Goal: Task Accomplishment & Management: Manage account settings

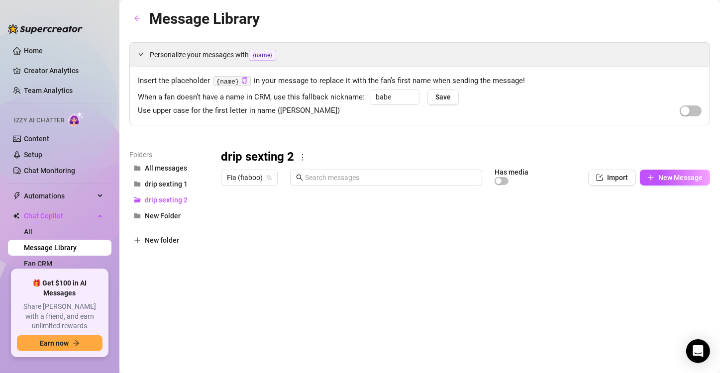
scroll to position [45, 0]
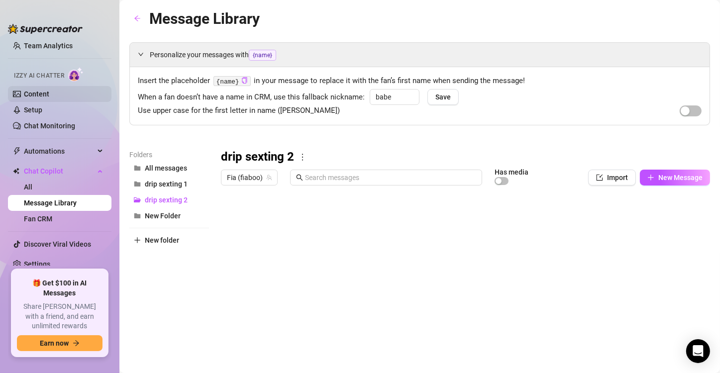
click at [43, 90] on link "Content" at bounding box center [36, 94] width 25 height 8
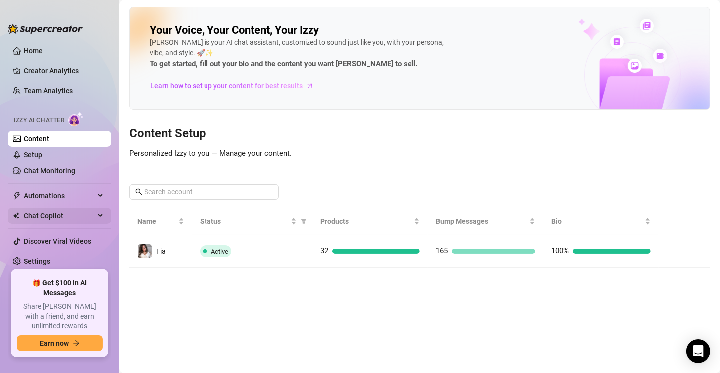
click at [89, 221] on span "Chat Copilot" at bounding box center [59, 216] width 71 height 16
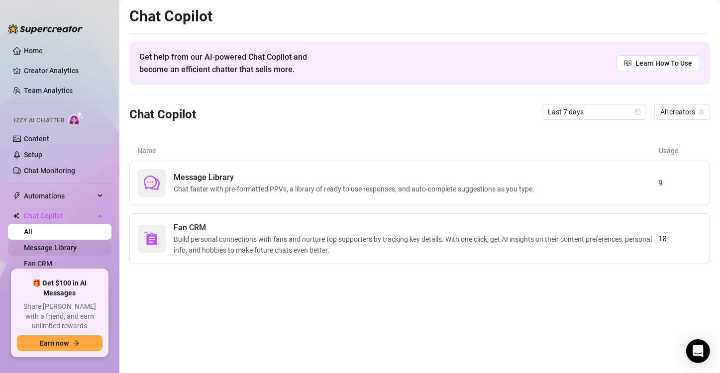
click at [77, 252] on link "Message Library" at bounding box center [50, 248] width 53 height 8
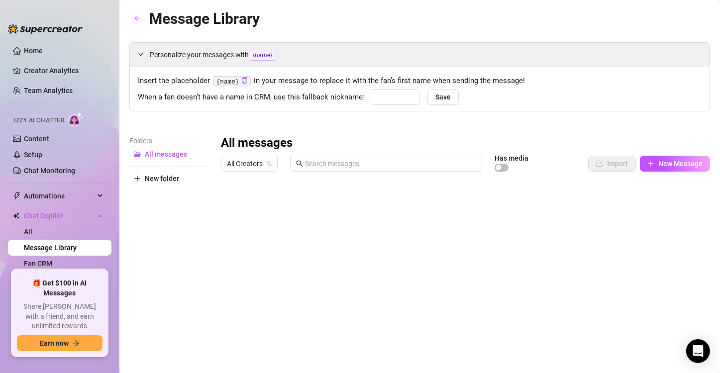
type input "babe"
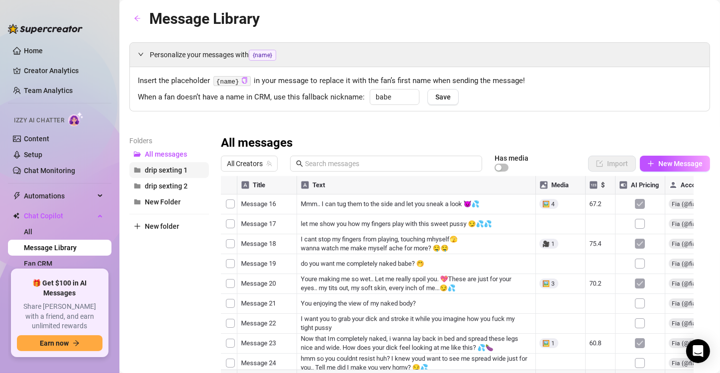
click at [157, 172] on span "drip sexting 1" at bounding box center [166, 170] width 43 height 8
click at [300, 149] on div "drip sexting 1" at bounding box center [465, 143] width 489 height 16
click at [303, 145] on icon "more" at bounding box center [302, 143] width 9 height 9
click at [325, 162] on link "Rename" at bounding box center [324, 160] width 36 height 8
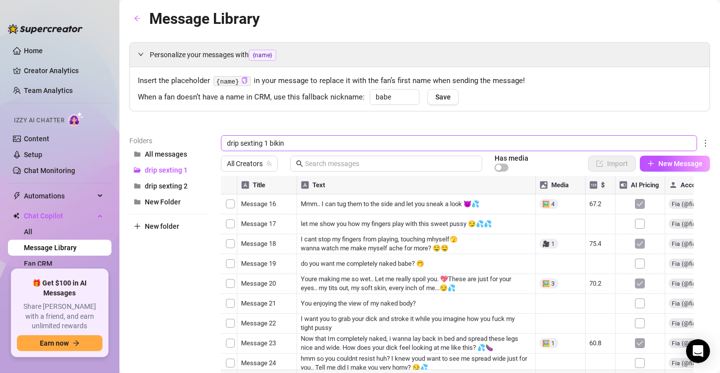
type input "drip sexting 1 bikini"
click at [164, 188] on span "drip sexting 2" at bounding box center [166, 186] width 43 height 8
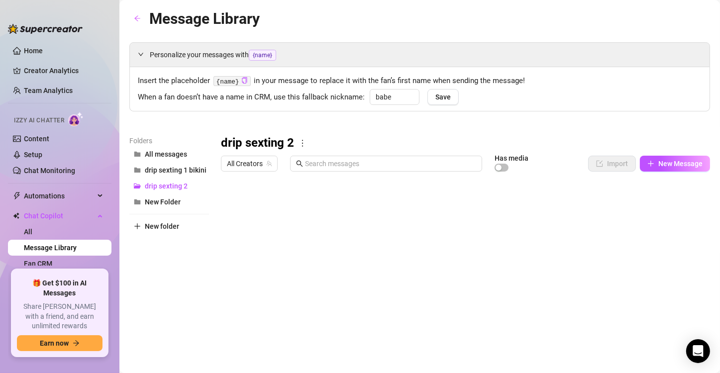
click at [301, 143] on icon "more" at bounding box center [302, 143] width 9 height 9
click at [310, 161] on link "Rename" at bounding box center [324, 160] width 36 height 8
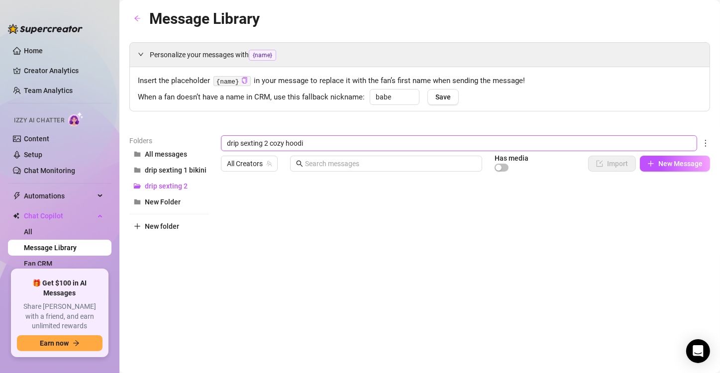
type input "drip sexting 2 cozy hoodie"
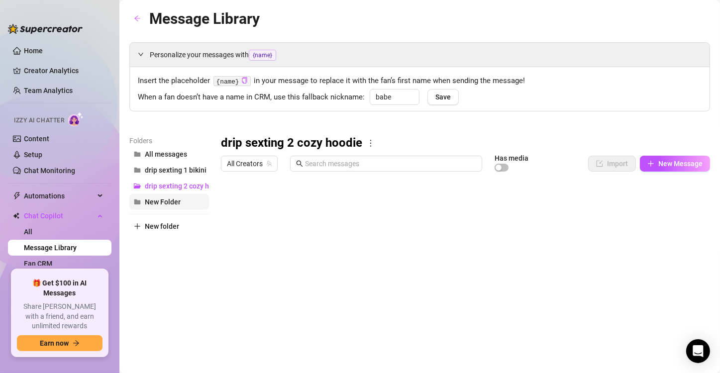
click at [187, 206] on button "New Folder" at bounding box center [169, 202] width 80 height 16
click at [186, 182] on span "drip sexting 2 cozy hoodie" at bounding box center [186, 186] width 82 height 8
click at [243, 164] on span "All Creators" at bounding box center [249, 163] width 45 height 15
click at [245, 195] on span "Fia" at bounding box center [249, 200] width 9 height 11
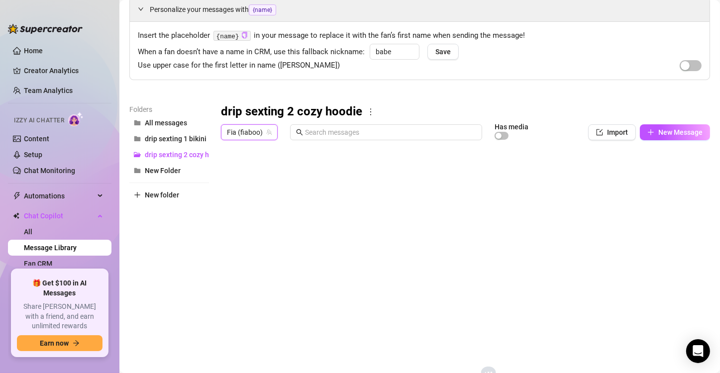
scroll to position [33, 0]
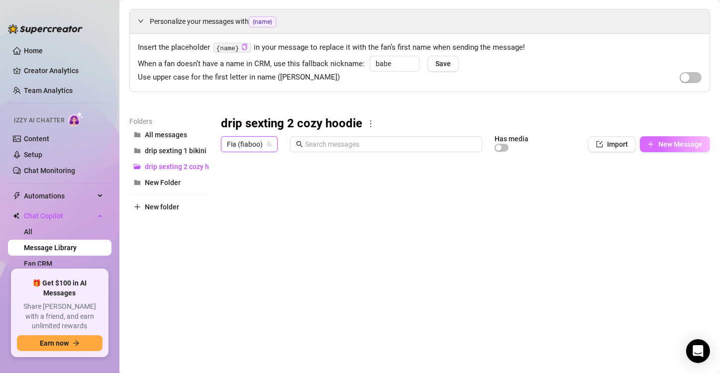
click at [665, 141] on span "New Message" at bounding box center [681, 144] width 44 height 8
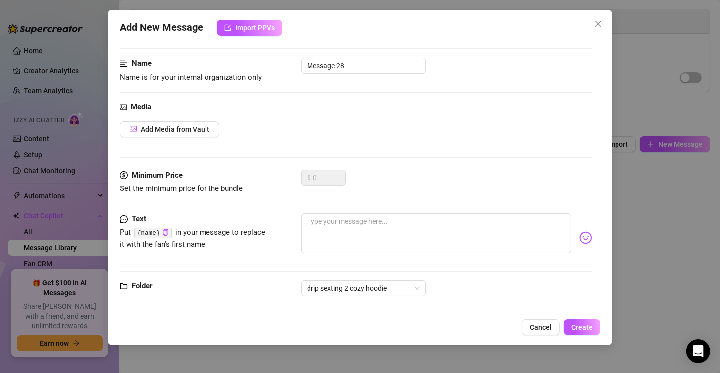
scroll to position [59, 0]
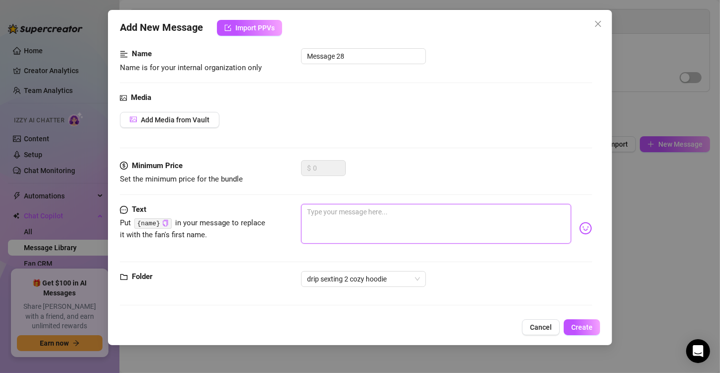
click at [365, 213] on textarea at bounding box center [436, 224] width 270 height 40
paste textarea "“Mmm… I’m just laying here in bed in my oversized hoodie… so comfy, but you kno…"
type textarea "“Mmm… I’m just laying here in bed in my oversized hoodie… so comfy, but you kno…"
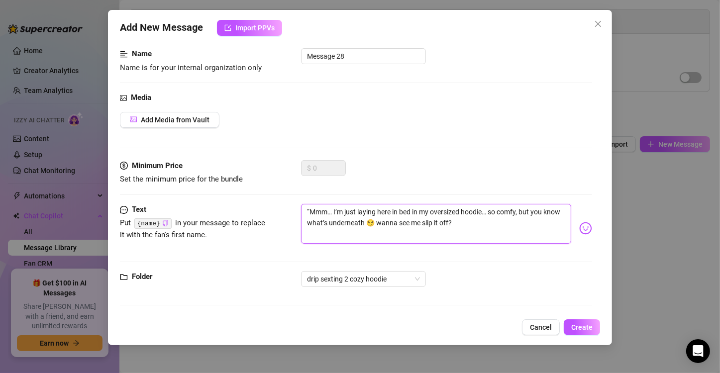
click at [308, 209] on textarea "“Mmm… I’m just laying here in bed in my oversized hoodie… so comfy, but you kno…" at bounding box center [436, 224] width 270 height 40
type textarea "Mmm… I’m just laying here in bed in my oversized hoodie… so comfy, but you know…"
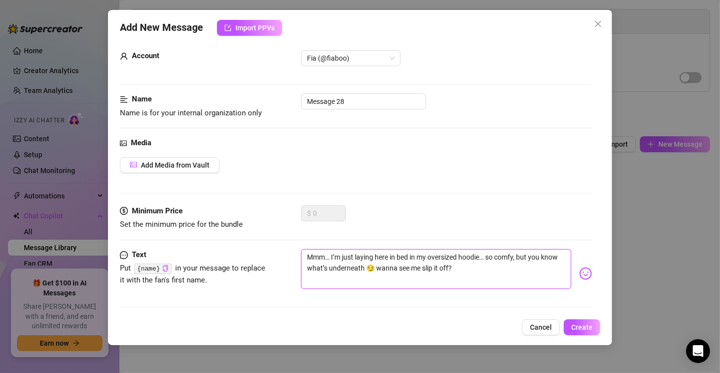
scroll to position [0, 0]
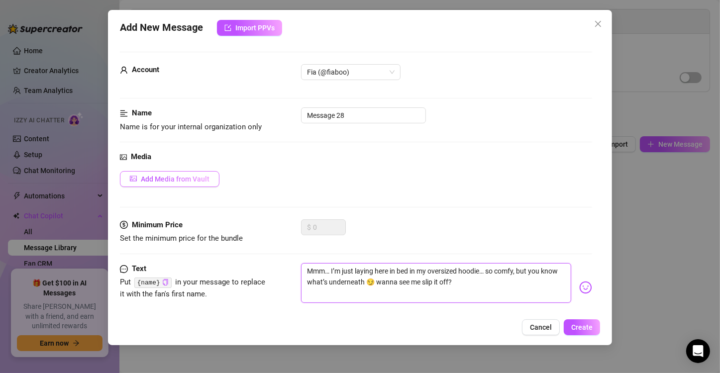
type textarea "Mmm… I’m just laying here in bed in my oversized hoodie… so comfy, but you know…"
click at [174, 175] on span "Add Media from Vault" at bounding box center [175, 179] width 69 height 8
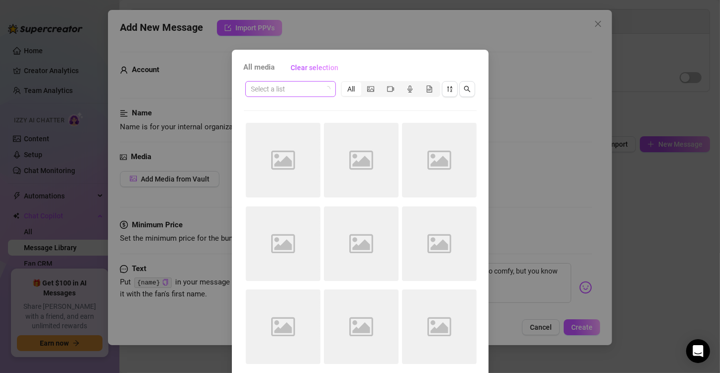
click at [259, 91] on input "search" at bounding box center [286, 89] width 70 height 15
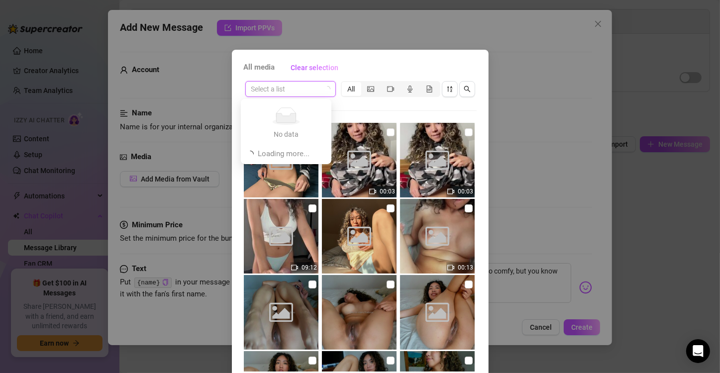
click at [298, 91] on input "search" at bounding box center [286, 89] width 70 height 15
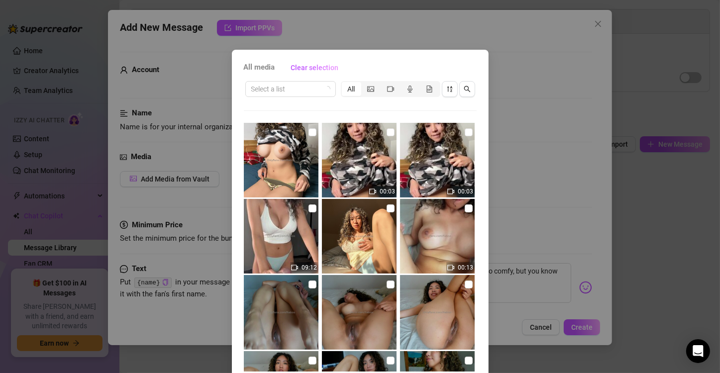
click at [419, 107] on div "Select a list All 00:03 00:03 09:12 00:13 00:15 04:42 08:05 00:15 00:25 00:19" at bounding box center [360, 226] width 233 height 292
click at [387, 130] on input "checkbox" at bounding box center [391, 132] width 8 height 8
checkbox input "true"
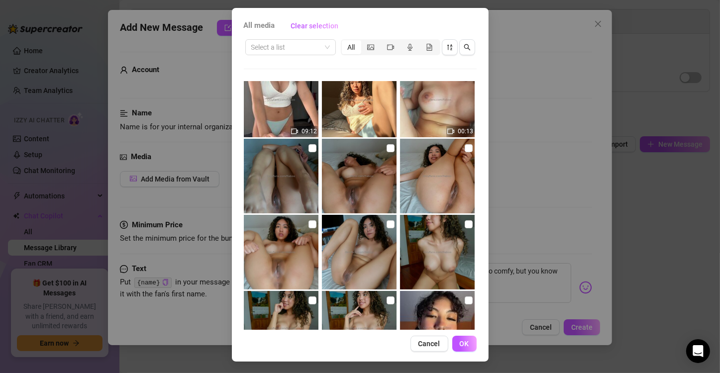
scroll to position [149, 0]
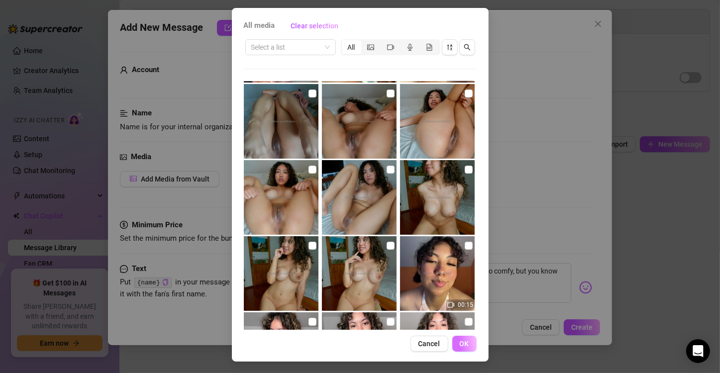
click at [467, 346] on button "OK" at bounding box center [464, 344] width 24 height 16
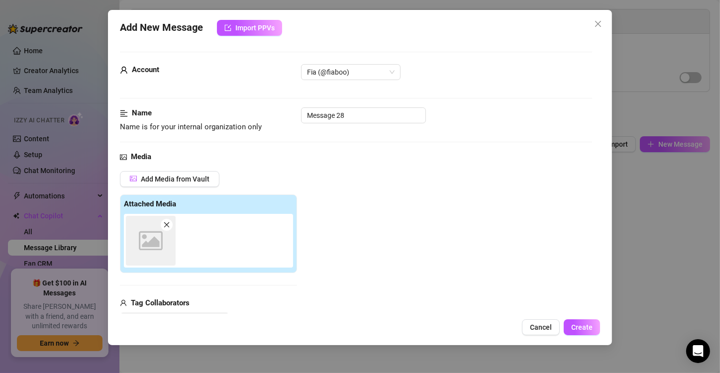
scroll to position [5, 0]
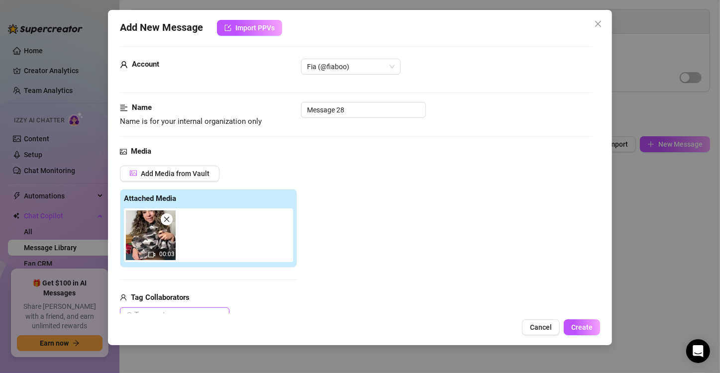
click at [167, 181] on div "Add Media from Vault" at bounding box center [208, 177] width 177 height 23
click at [170, 175] on span "Add Media from Vault" at bounding box center [175, 174] width 69 height 8
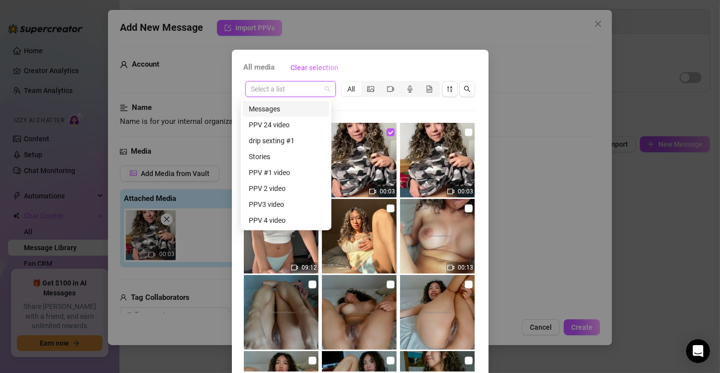
click at [290, 91] on input "search" at bounding box center [286, 89] width 70 height 15
click at [299, 109] on div "Messages" at bounding box center [286, 109] width 75 height 11
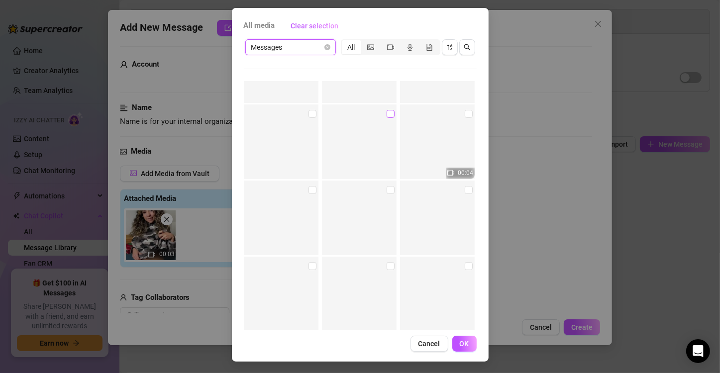
scroll to position [16054, 0]
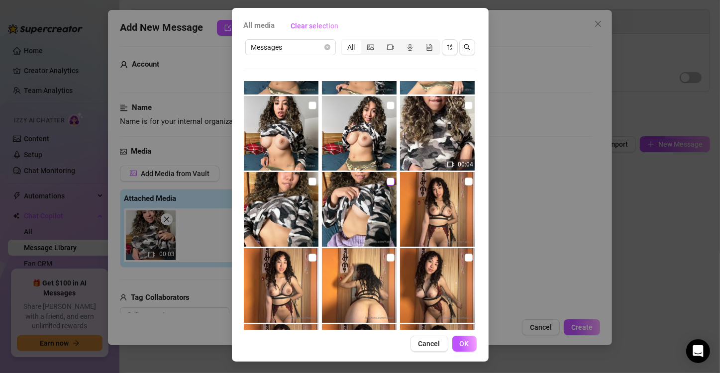
click at [387, 179] on input "checkbox" at bounding box center [391, 182] width 8 height 8
checkbox input "true"
click at [309, 178] on input "checkbox" at bounding box center [313, 182] width 8 height 8
checkbox input "true"
click at [464, 343] on span "OK" at bounding box center [464, 344] width 9 height 8
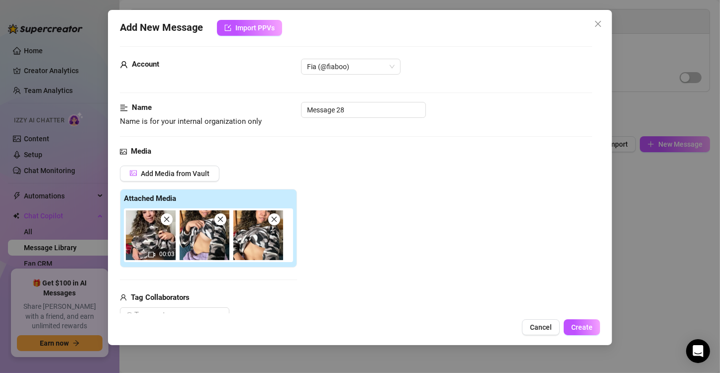
click at [265, 245] on div "00:03" at bounding box center [210, 236] width 173 height 54
click at [267, 246] on img at bounding box center [258, 236] width 50 height 50
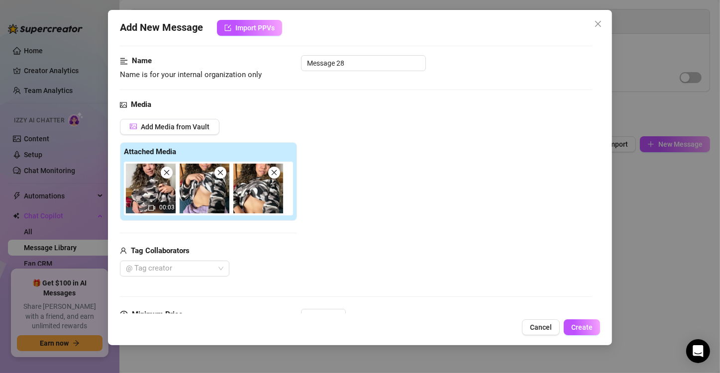
scroll to position [0, 0]
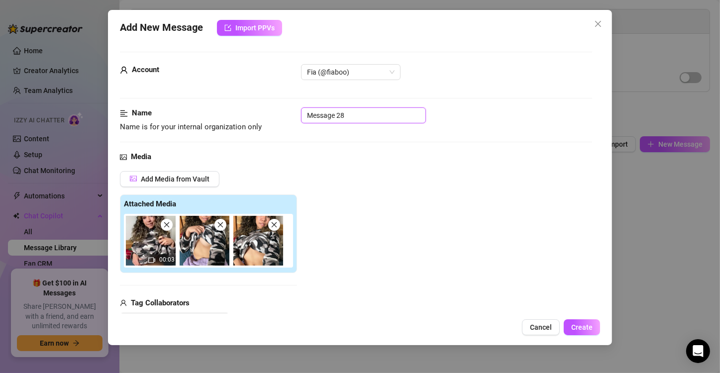
click at [363, 113] on input "Message 28" at bounding box center [363, 116] width 125 height 16
type input "M"
type input "message 1"
click at [587, 333] on button "Create" at bounding box center [582, 328] width 36 height 16
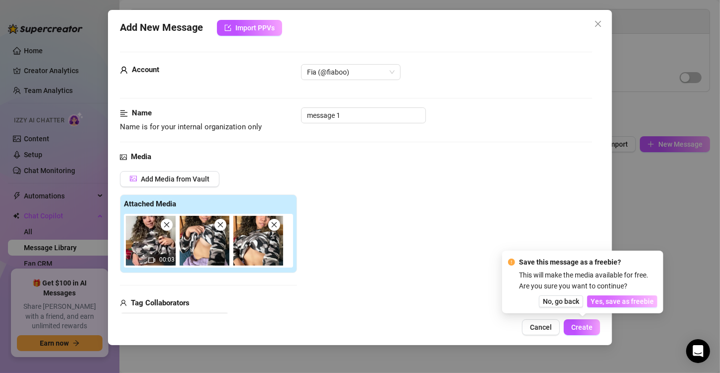
click at [616, 305] on span "Yes, save as freebie" at bounding box center [622, 302] width 63 height 8
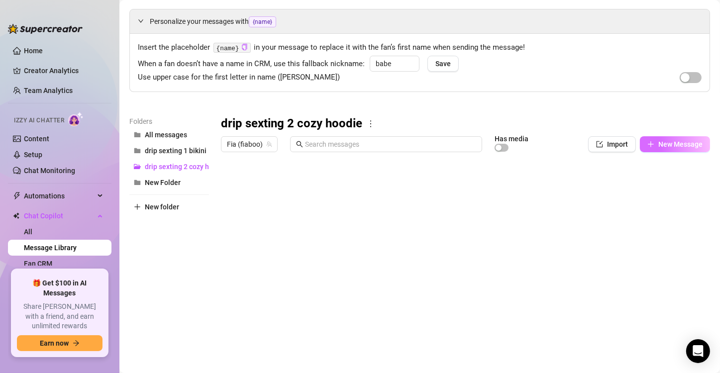
click at [659, 140] on span "New Message" at bounding box center [681, 144] width 44 height 8
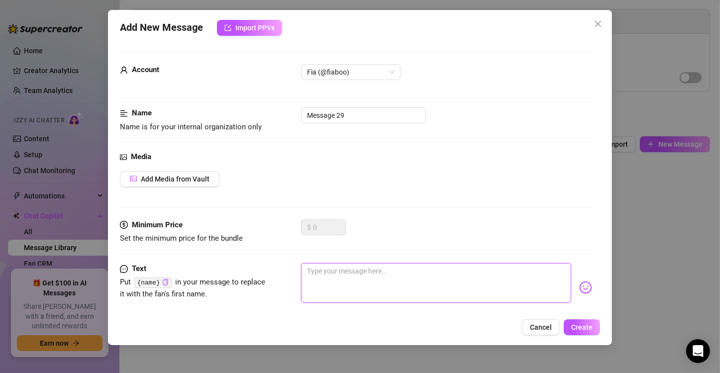
paste textarea "You’re so impatient… I love it. Makes me wanna make you wait just a little long…"
type textarea "You’re so impatient… I love it. Makes me wanna make you wait just a little long…"
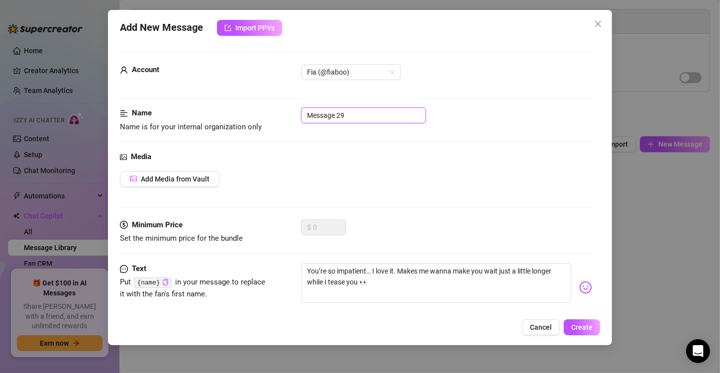
click at [345, 113] on input "Message 29" at bounding box center [363, 116] width 125 height 16
type input "Message 2"
click at [583, 327] on span "Create" at bounding box center [581, 328] width 21 height 8
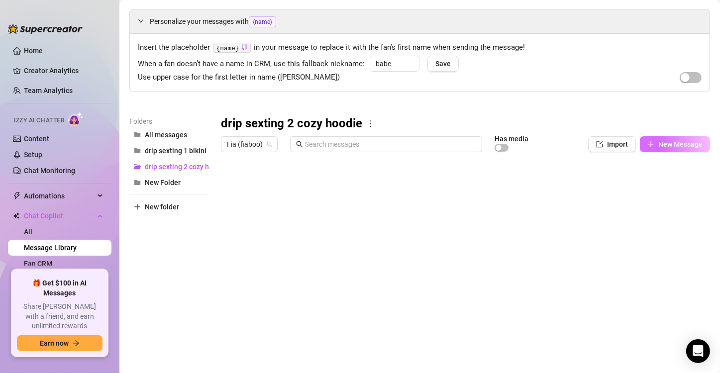
click at [667, 147] on span "New Message" at bounding box center [681, 144] width 44 height 8
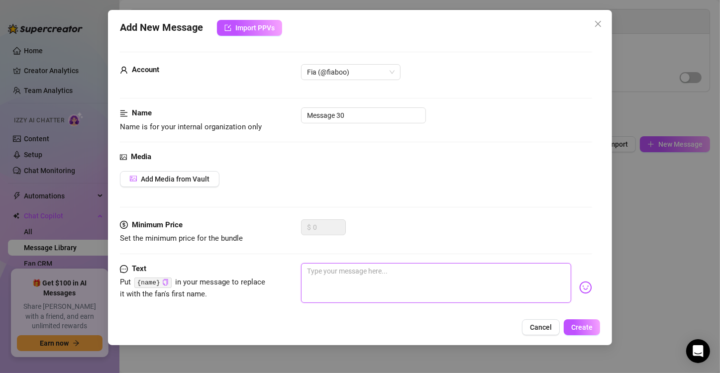
click at [356, 273] on textarea at bounding box center [436, 283] width 270 height 40
paste textarea "I’m not wearing anything under this hoodie… my tits are pressed up against it… …"
type textarea "I’m not wearing anything under this hoodie… my tits are pressed up against it… …"
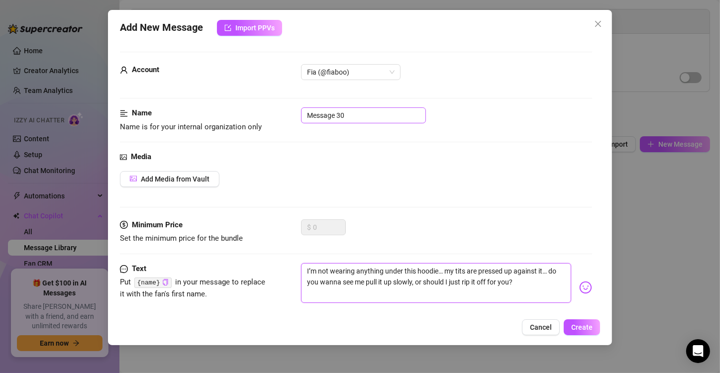
type textarea "I’m not wearing anything under this hoodie… my tits are pressed up against it… …"
click at [352, 113] on input "Message 30" at bounding box center [363, 116] width 125 height 16
type input "Message 3"
click at [535, 291] on textarea "I’m not wearing anything under this hoodie… my tits are pressed up against it… …" at bounding box center [436, 283] width 270 height 40
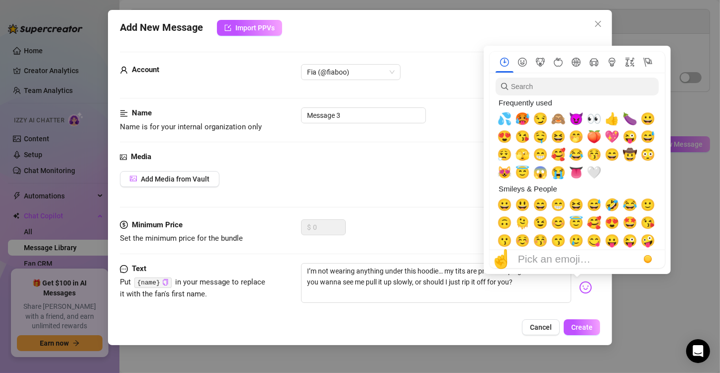
click at [582, 288] on img at bounding box center [585, 287] width 13 height 13
click at [559, 119] on span "🙈" at bounding box center [558, 119] width 15 height 14
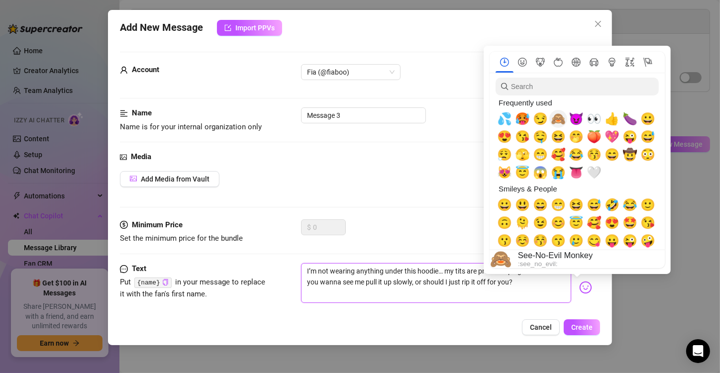
type textarea "I’m not wearing anything under this hoodie… my tits are pressed up against it… …"
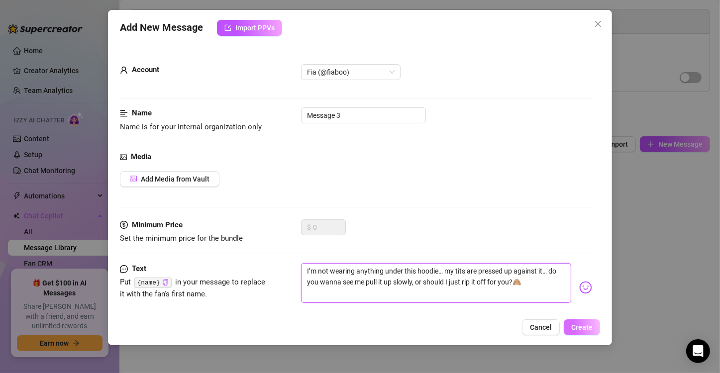
type textarea "I’m not wearing anything under this hoodie… my tits are pressed up against it… …"
click at [573, 328] on span "Create" at bounding box center [581, 328] width 21 height 8
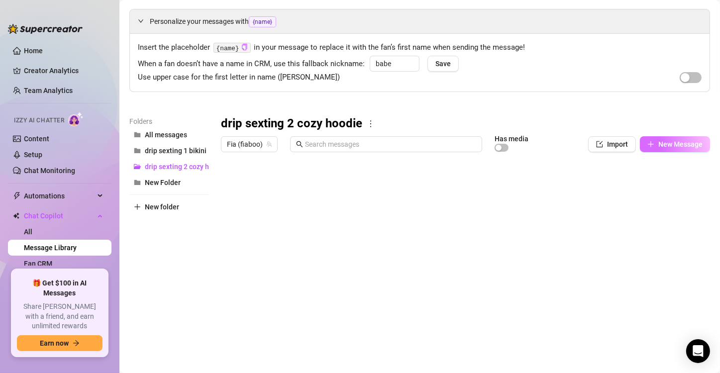
click at [648, 143] on icon "plus" at bounding box center [651, 144] width 7 height 7
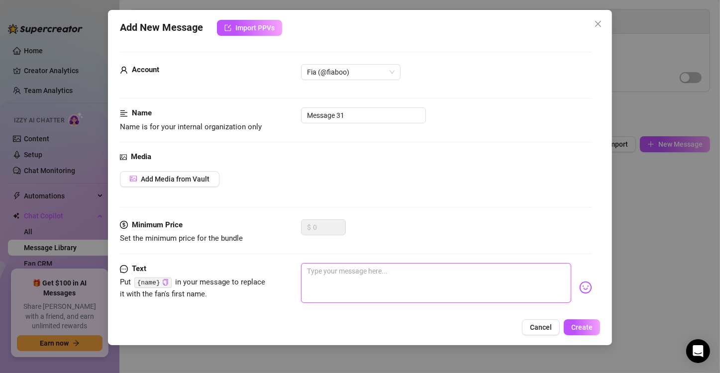
click at [324, 278] on textarea at bounding box center [436, 283] width 270 height 40
paste textarea "If you were here you’d be tugging it off already, staring at how hard my nipple…"
type textarea "If you were here you’d be tugging it off already, staring at how hard my nipple…"
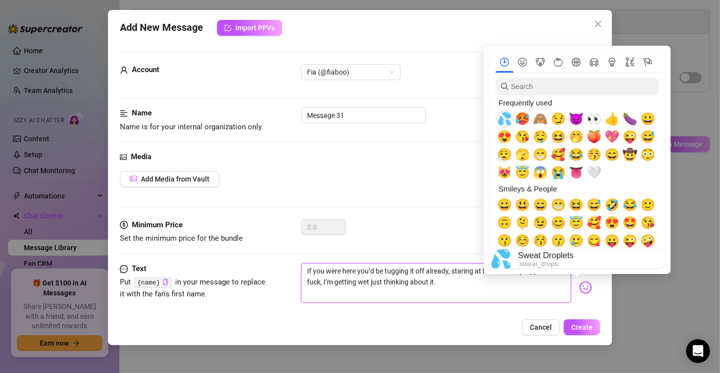
type textarea "If you were here you’d be tugging it off already, staring at how hard my nipple…"
click at [504, 124] on span "💦" at bounding box center [504, 119] width 15 height 14
type textarea "If you were here you’d be tugging it off already, staring at how hard my nipple…"
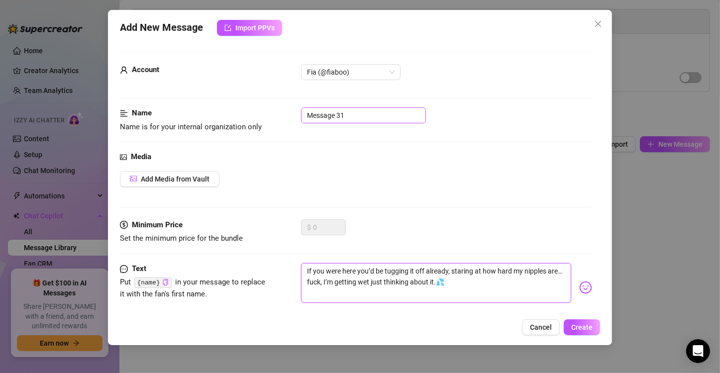
type textarea "If you were here you’d be tugging it off already, staring at how hard my nipple…"
click at [371, 117] on input "Message 31" at bounding box center [363, 116] width 125 height 16
type input "Message 4"
click at [582, 330] on span "Create" at bounding box center [581, 328] width 21 height 8
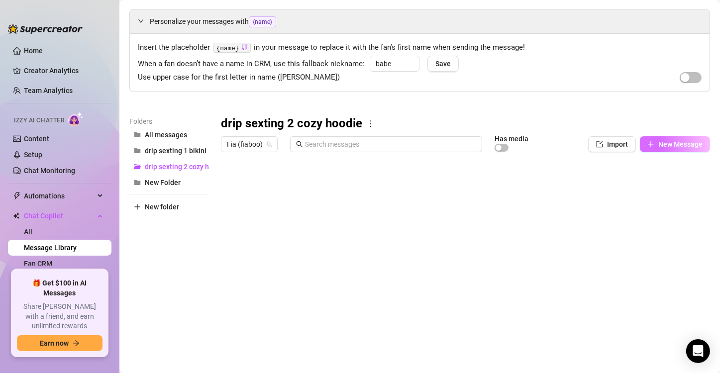
click at [659, 143] on span "New Message" at bounding box center [681, 144] width 44 height 8
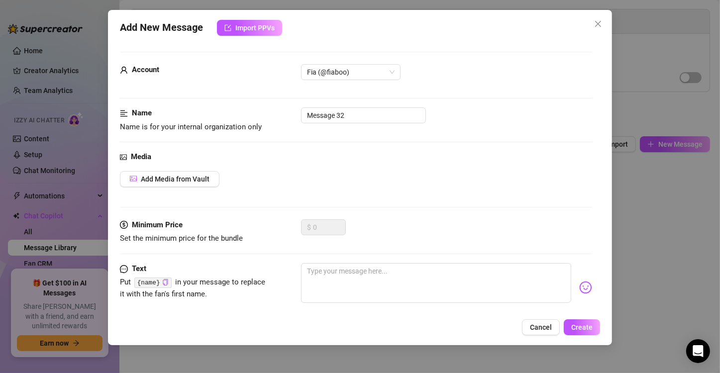
click at [372, 260] on div "Minimum Price Set the minimum price for the bundle $ 0" at bounding box center [356, 242] width 472 height 44
click at [336, 281] on textarea at bounding box center [436, 283] width 270 height 40
paste textarea "Mmm, couldn’t resist… had to show you these. Imagine your mouth wrapped around …"
type textarea "Mmm, couldn’t resist… had to show you these. Imagine your mouth wrapped around …"
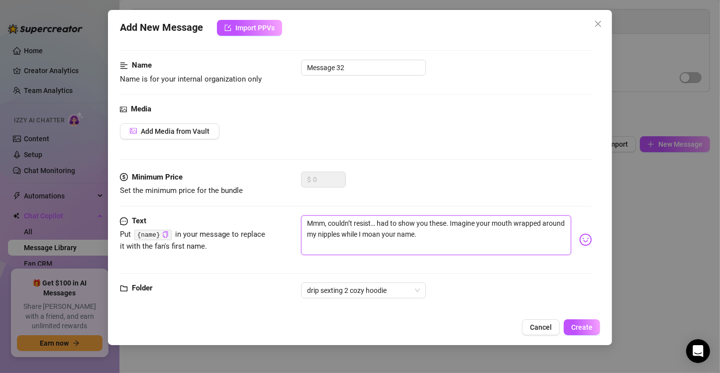
scroll to position [59, 0]
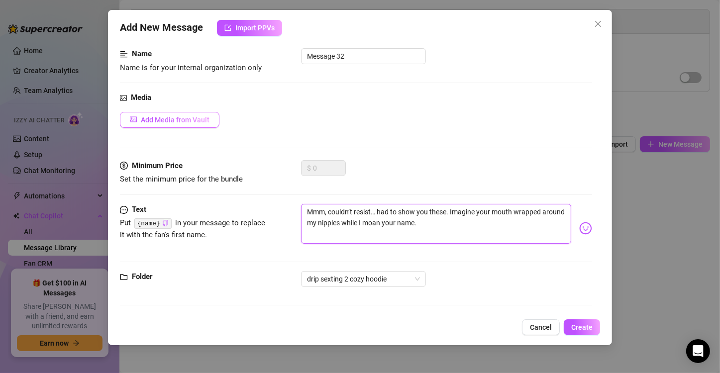
type textarea "Mmm, couldn’t resist… had to show you these. Imagine your mouth wrapped around …"
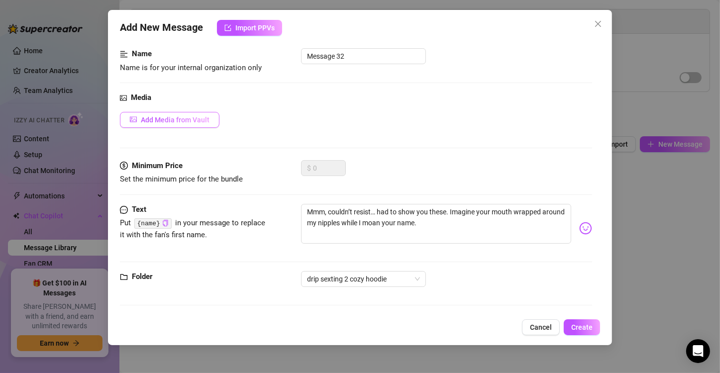
click at [176, 120] on span "Add Media from Vault" at bounding box center [175, 120] width 69 height 8
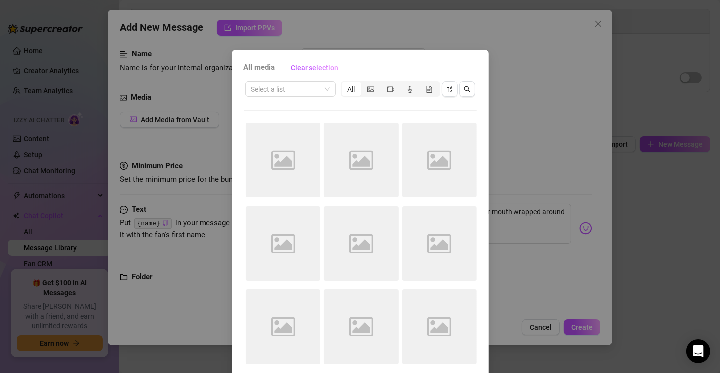
drag, startPoint x: 567, startPoint y: 239, endPoint x: 565, endPoint y: 205, distance: 33.9
click at [565, 239] on div "All media Clear selection Select a list All Image placeholder Image placeholder…" at bounding box center [360, 186] width 720 height 373
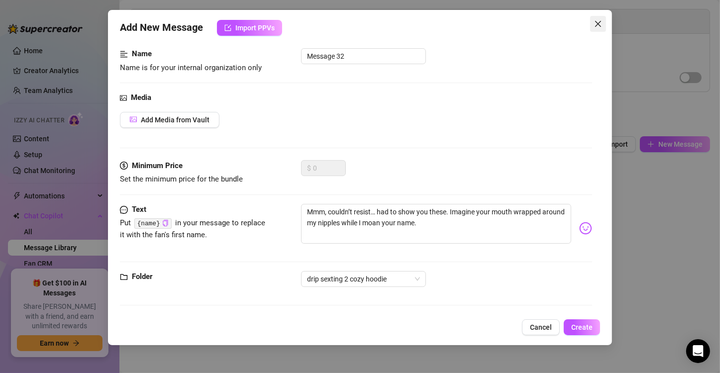
click at [597, 20] on icon "close" at bounding box center [598, 24] width 8 height 8
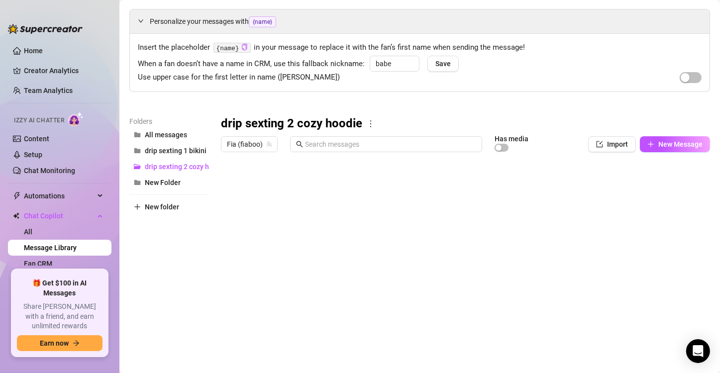
click at [578, 211] on div at bounding box center [461, 268] width 481 height 222
click at [581, 208] on div at bounding box center [461, 268] width 481 height 222
click at [572, 203] on div at bounding box center [461, 268] width 481 height 222
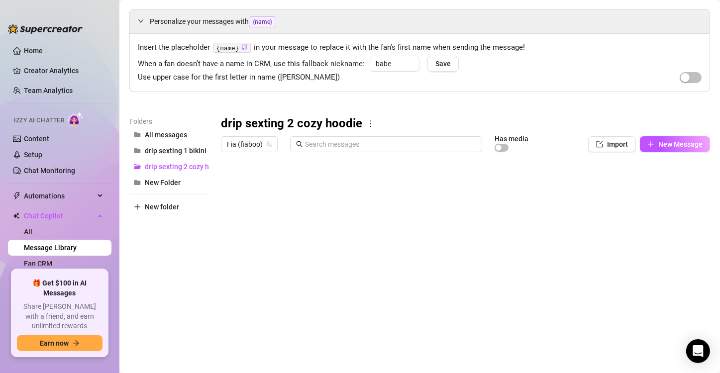
click at [231, 204] on div at bounding box center [461, 268] width 481 height 222
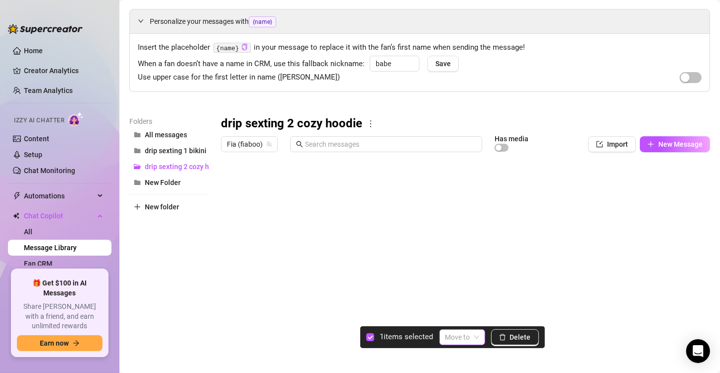
click at [481, 342] on div "Move to" at bounding box center [463, 338] width 46 height 16
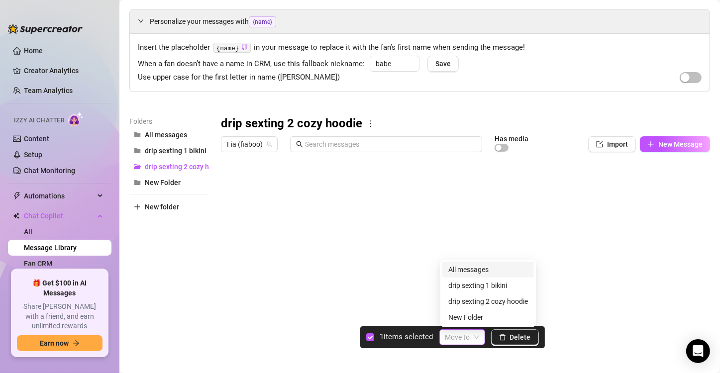
click at [481, 342] on div "Move to" at bounding box center [463, 338] width 46 height 16
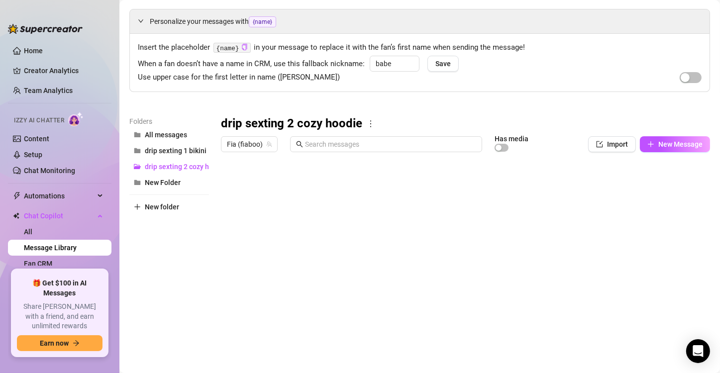
click at [231, 203] on div at bounding box center [461, 268] width 481 height 222
click at [607, 200] on div at bounding box center [461, 268] width 481 height 222
click at [608, 200] on div at bounding box center [461, 268] width 481 height 222
click at [575, 206] on div at bounding box center [461, 268] width 481 height 222
click at [575, 205] on div at bounding box center [461, 268] width 481 height 222
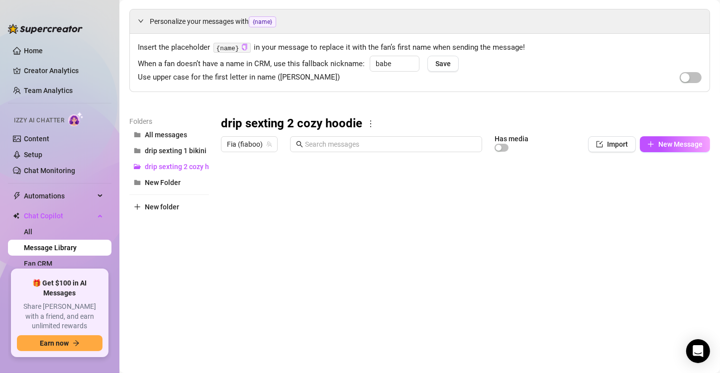
click at [575, 205] on div at bounding box center [461, 268] width 481 height 222
click at [567, 204] on div at bounding box center [461, 268] width 481 height 222
click at [565, 204] on div at bounding box center [461, 268] width 481 height 222
click at [565, 205] on div at bounding box center [461, 268] width 481 height 222
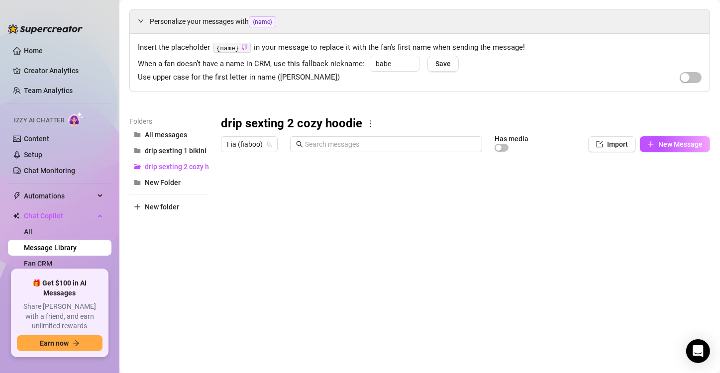
click at [565, 204] on div at bounding box center [461, 268] width 481 height 222
click at [565, 205] on div at bounding box center [461, 268] width 481 height 222
click at [565, 206] on div at bounding box center [461, 268] width 481 height 222
click at [567, 229] on div at bounding box center [461, 268] width 481 height 222
click at [572, 229] on div at bounding box center [461, 268] width 481 height 222
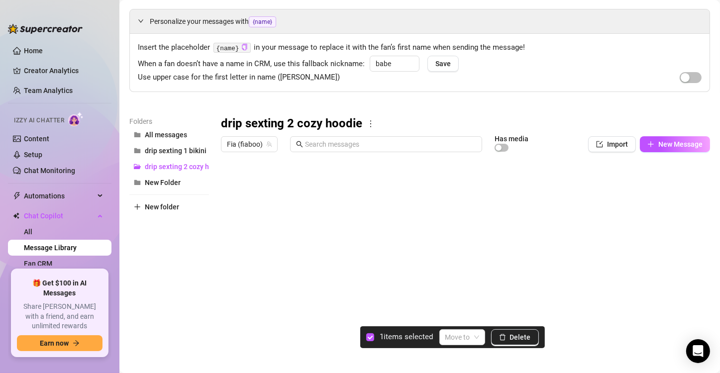
click at [233, 243] on div at bounding box center [461, 268] width 481 height 222
click at [525, 335] on span "Delete" at bounding box center [520, 337] width 21 height 8
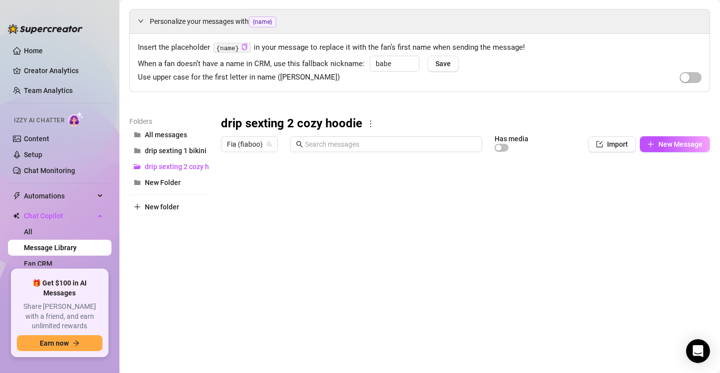
click at [232, 222] on div at bounding box center [461, 268] width 481 height 222
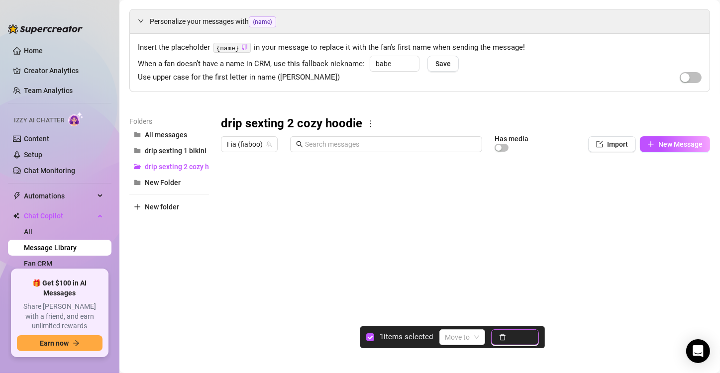
click at [524, 333] on span "Delete" at bounding box center [520, 337] width 21 height 8
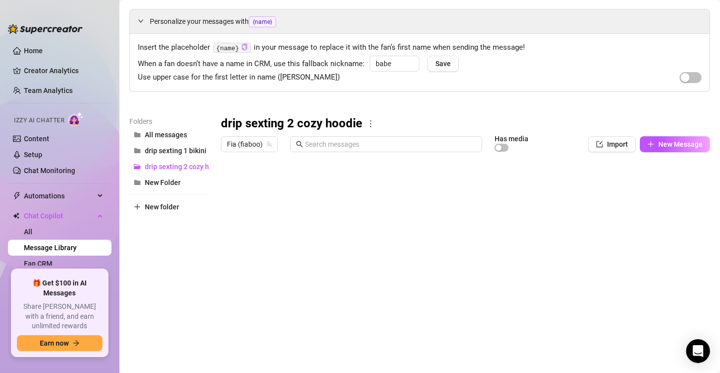
click at [306, 198] on div at bounding box center [461, 268] width 481 height 222
drag, startPoint x: 303, startPoint y: 198, endPoint x: 332, endPoint y: 205, distance: 29.7
click at [332, 205] on div at bounding box center [461, 268] width 481 height 222
click at [356, 215] on div at bounding box center [461, 268] width 481 height 222
click at [670, 138] on button "New Message" at bounding box center [675, 144] width 70 height 16
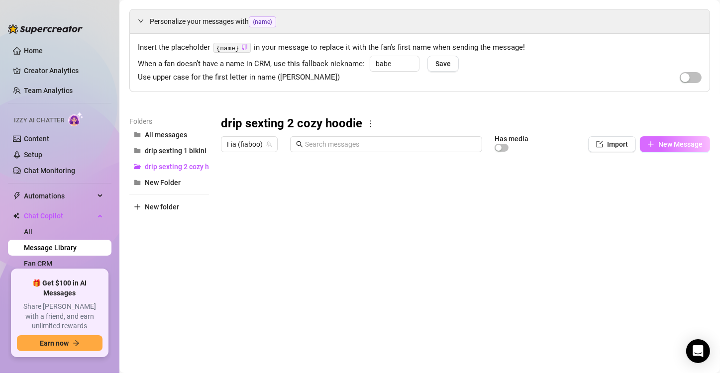
type textarea "Type your message here..."
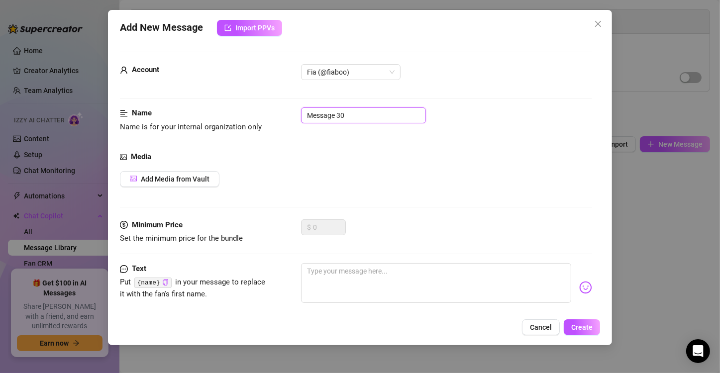
click at [372, 113] on input "Message 30" at bounding box center [363, 116] width 125 height 16
type input "Message 3"
click at [311, 274] on textarea at bounding box center [436, 283] width 270 height 40
paste textarea "I’m not wearing anything under this hoodie… my tits are pressed up against it… …"
type textarea "I’m not wearing anything under this hoodie… my tits are pressed up against it… …"
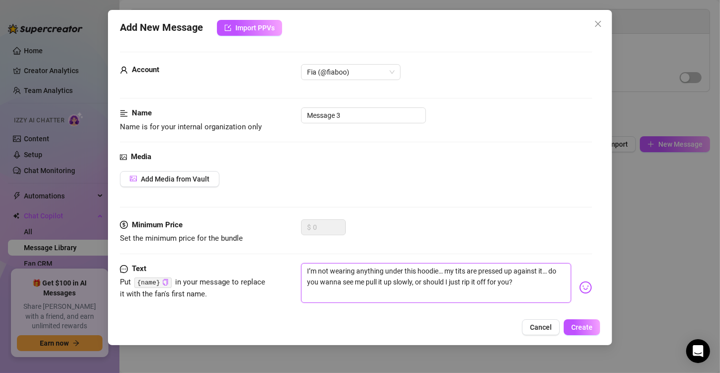
type textarea "I’m not wearing anything under this hoodie… my tits are pressed up against it… …"
click at [190, 169] on div "Media Add Media from Vault" at bounding box center [356, 185] width 472 height 68
click at [191, 173] on button "Add Media from Vault" at bounding box center [170, 179] width 100 height 16
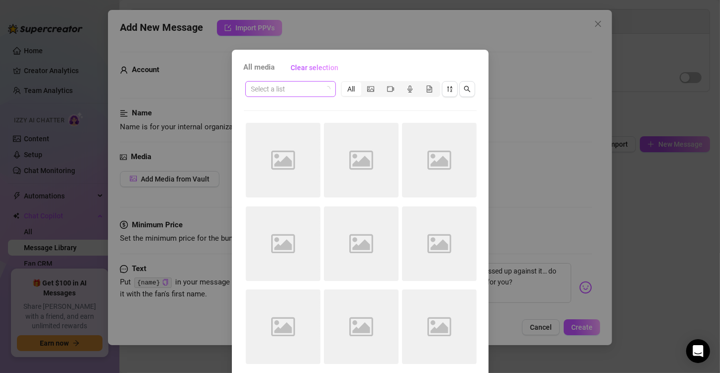
click at [298, 90] on input "search" at bounding box center [286, 89] width 70 height 15
click at [556, 209] on div "All media Clear selection Select a list All Image placeholder Image placeholder…" at bounding box center [360, 186] width 720 height 373
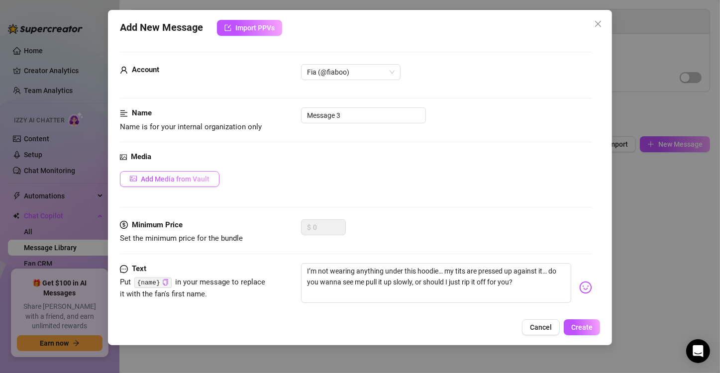
click at [190, 175] on span "Add Media from Vault" at bounding box center [175, 179] width 69 height 8
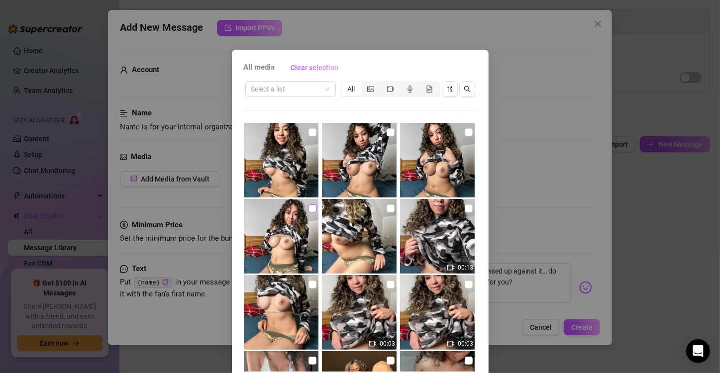
click at [309, 208] on input "checkbox" at bounding box center [313, 209] width 8 height 8
checkbox input "true"
click at [465, 134] on input "checkbox" at bounding box center [469, 132] width 8 height 8
checkbox input "true"
click at [309, 208] on input "checkbox" at bounding box center [313, 209] width 8 height 8
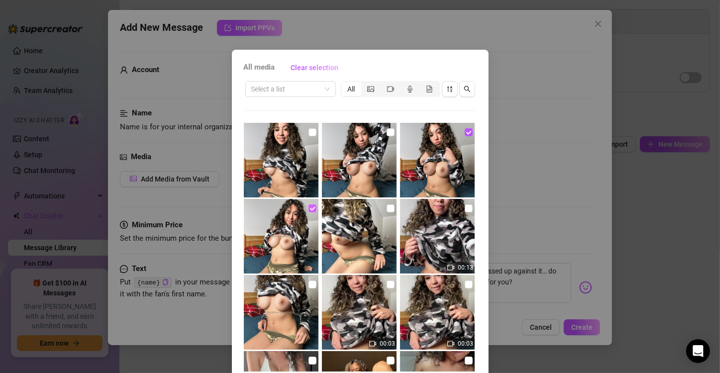
checkbox input "false"
click at [465, 131] on input "checkbox" at bounding box center [469, 132] width 8 height 8
checkbox input "false"
click at [309, 132] on input "checkbox" at bounding box center [313, 132] width 8 height 8
checkbox input "true"
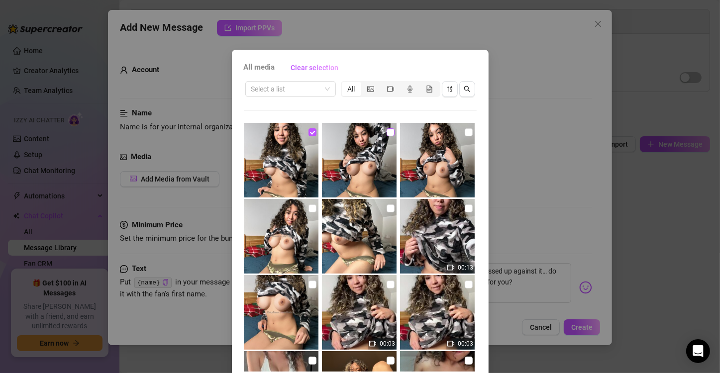
click at [387, 134] on input "checkbox" at bounding box center [391, 132] width 8 height 8
checkbox input "true"
click at [300, 210] on img at bounding box center [281, 236] width 75 height 75
checkbox input "true"
click at [465, 133] on input "checkbox" at bounding box center [469, 132] width 8 height 8
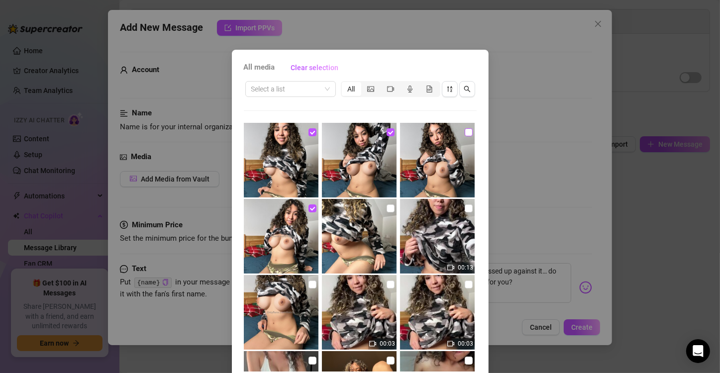
checkbox input "true"
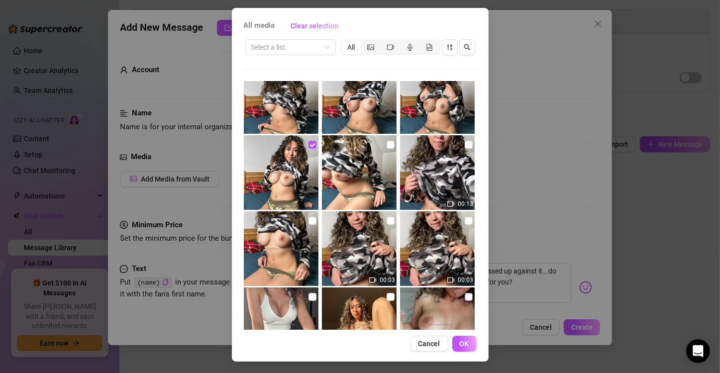
scroll to position [50, 0]
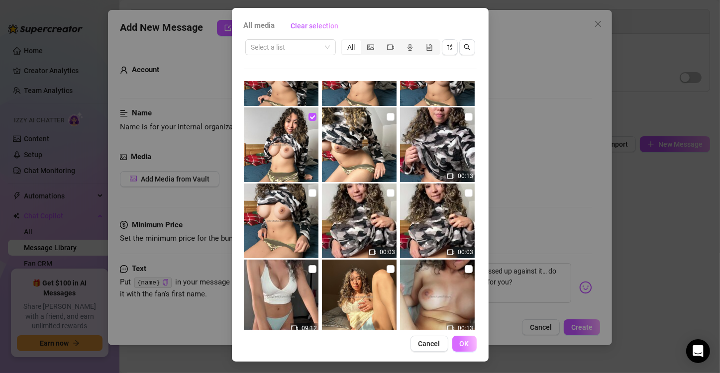
click at [464, 345] on span "OK" at bounding box center [464, 344] width 9 height 8
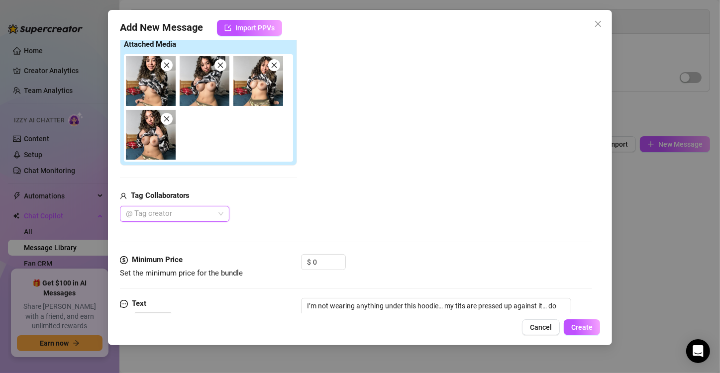
scroll to position [203, 0]
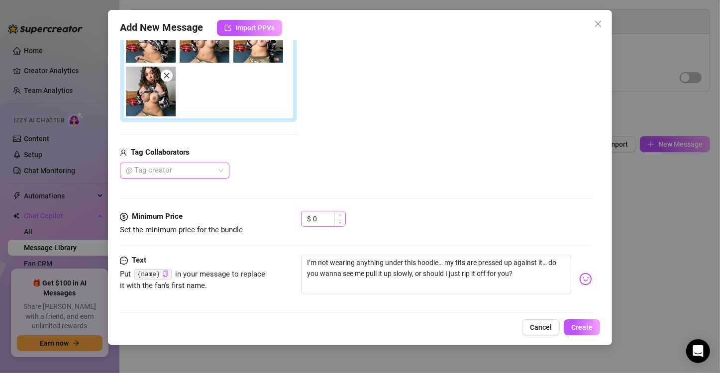
click at [312, 216] on div "$ 0" at bounding box center [323, 219] width 45 height 16
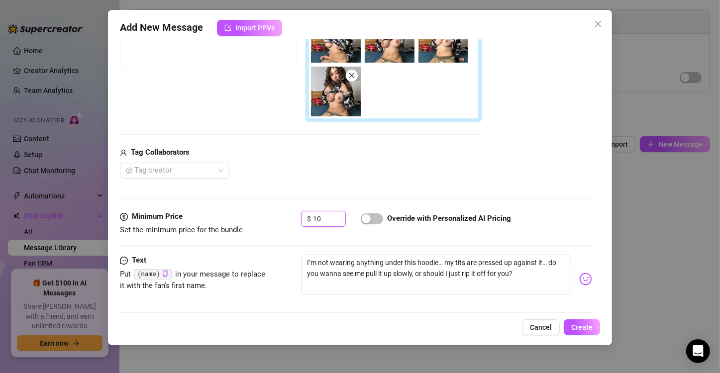
type input "10"
click at [377, 213] on div at bounding box center [372, 218] width 22 height 11
click at [378, 216] on span "button" at bounding box center [372, 219] width 22 height 11
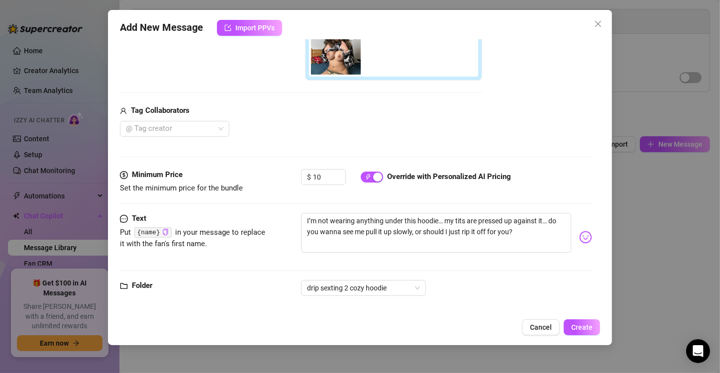
scroll to position [253, 0]
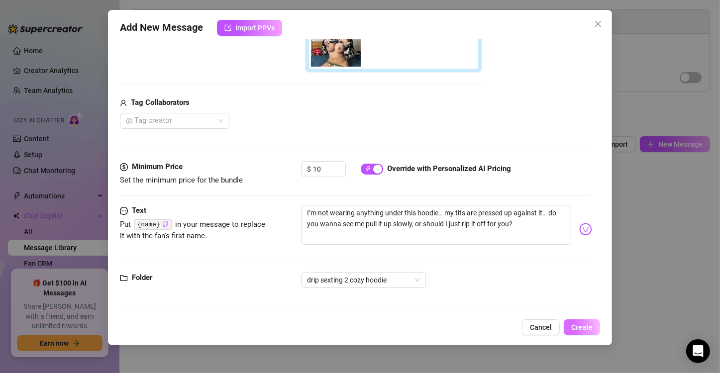
click at [572, 323] on button "Create" at bounding box center [582, 328] width 36 height 16
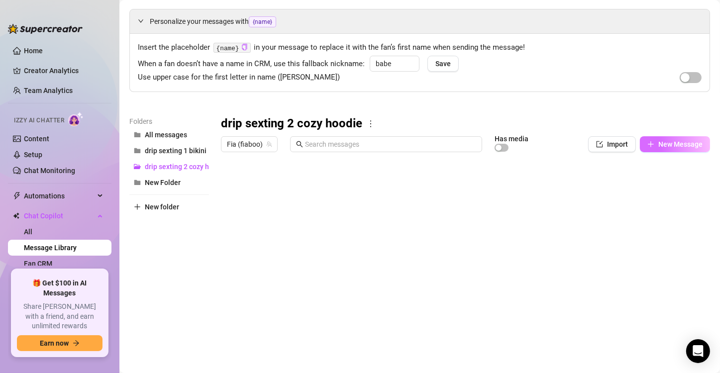
click at [648, 147] on span "button" at bounding box center [651, 144] width 7 height 8
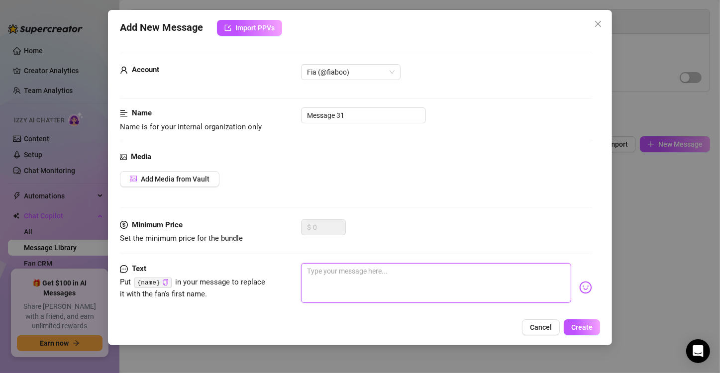
click at [374, 267] on textarea at bounding box center [436, 283] width 270 height 40
paste textarea "If you were here you’d be tugging it off already, staring at how hard my nipple…"
type textarea "If you were here you’d be tugging it off already, staring at how hard my nipple…"
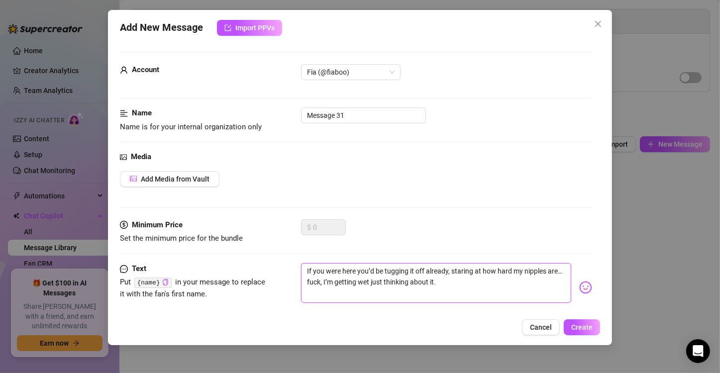
type textarea "If you were here you’d be tugging it off already, staring at how hard my nipple…"
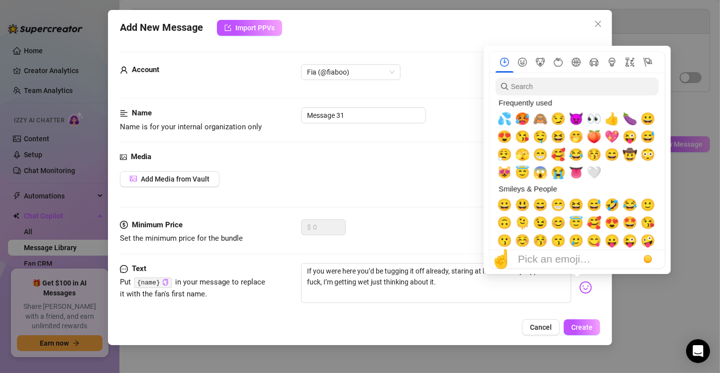
click at [579, 293] on img at bounding box center [585, 287] width 13 height 13
click at [508, 120] on span "💦" at bounding box center [504, 119] width 15 height 14
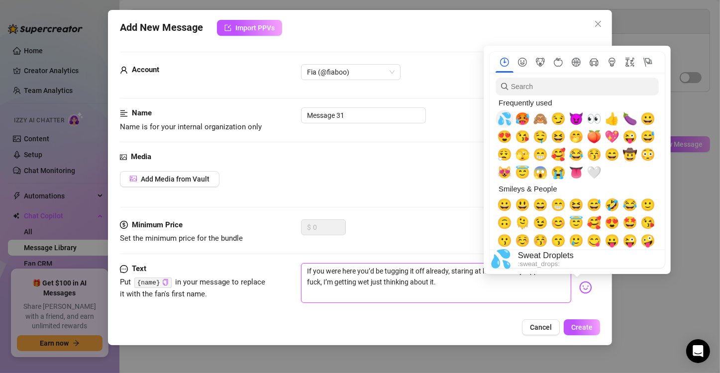
type textarea "If you were here you’d be tugging it off already, staring at how hard my nipple…"
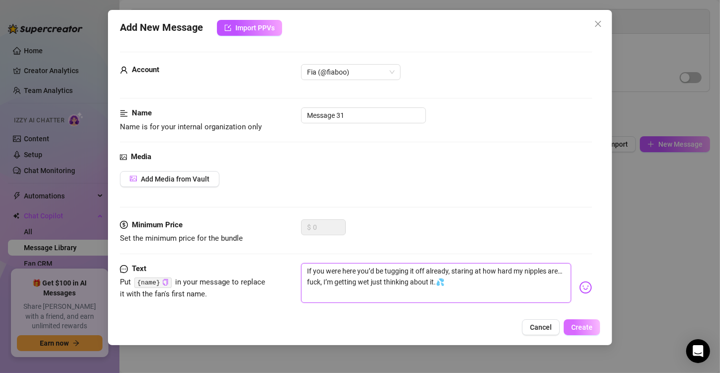
type textarea "If you were here you’d be tugging it off already, staring at how hard my nipple…"
click at [585, 332] on span "Create" at bounding box center [581, 328] width 21 height 8
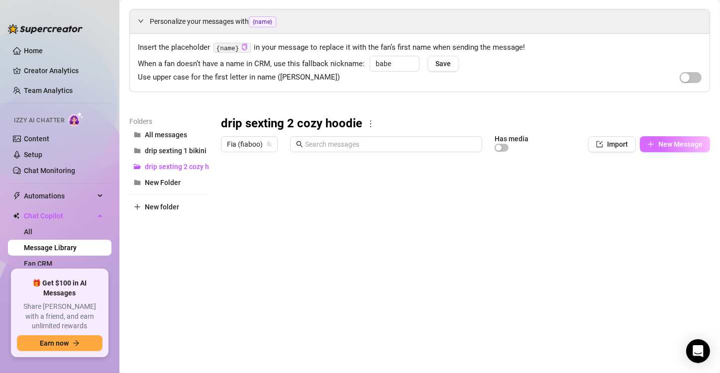
click at [684, 140] on span "New Message" at bounding box center [681, 144] width 44 height 8
type textarea "Type your message here..."
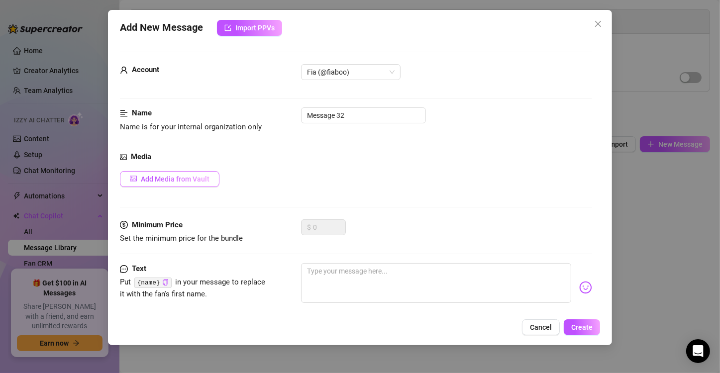
click at [147, 179] on span "Add Media from Vault" at bounding box center [175, 179] width 69 height 8
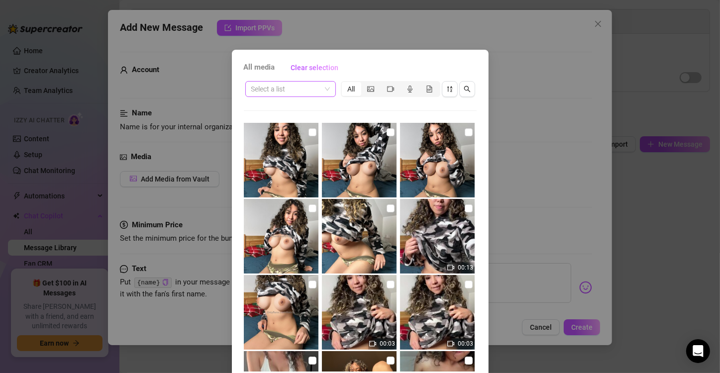
click at [320, 91] on span at bounding box center [290, 89] width 79 height 15
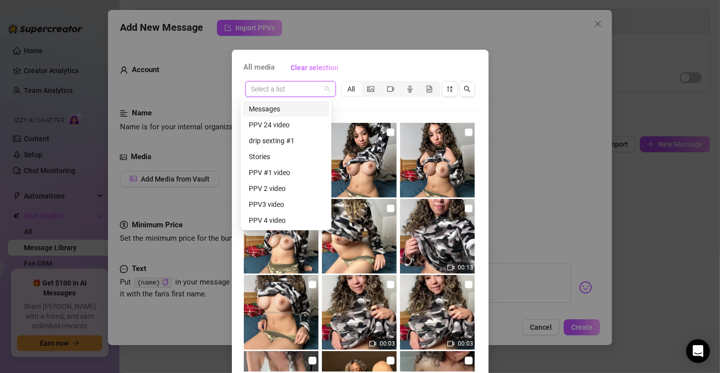
click at [312, 111] on div "Messages" at bounding box center [286, 109] width 75 height 11
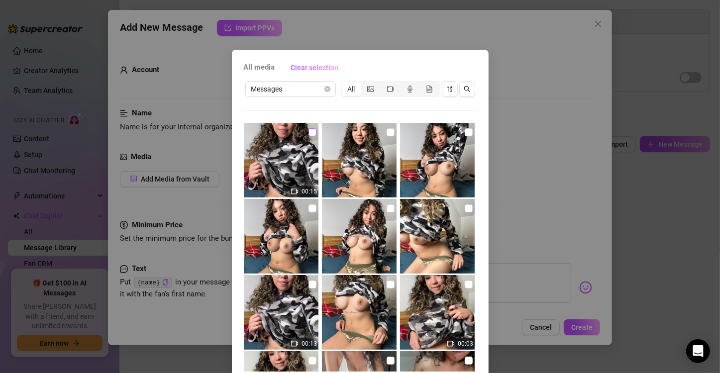
click at [309, 130] on input "checkbox" at bounding box center [313, 132] width 8 height 8
checkbox input "true"
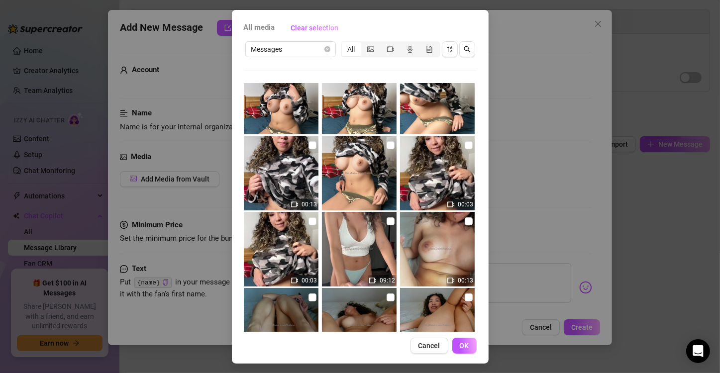
scroll to position [42, 0]
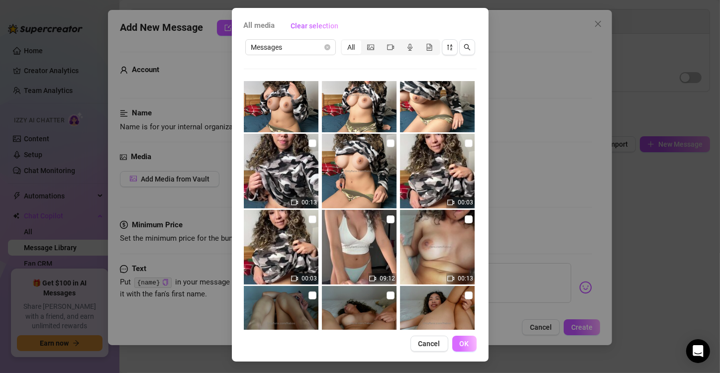
click at [460, 346] on span "OK" at bounding box center [464, 344] width 9 height 8
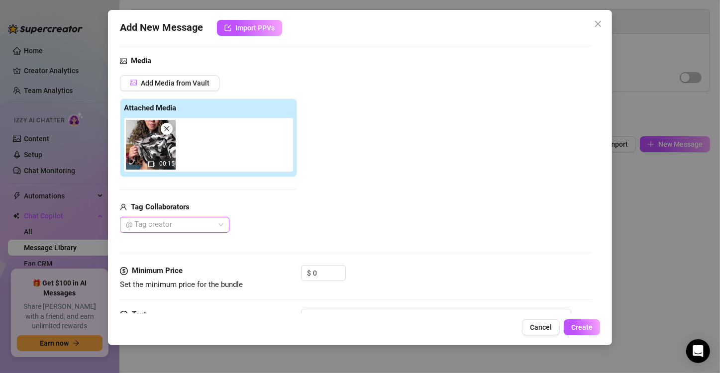
scroll to position [105, 0]
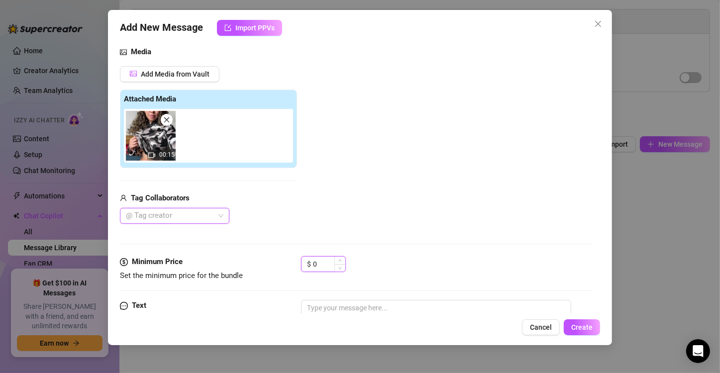
click at [330, 259] on input "0" at bounding box center [329, 264] width 32 height 15
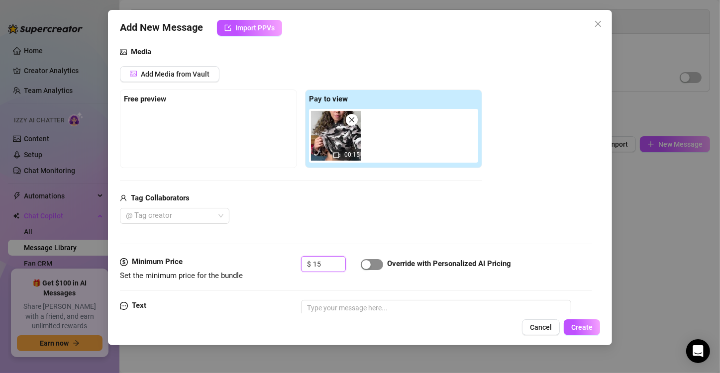
type input "15"
click at [381, 267] on span "button" at bounding box center [372, 264] width 22 height 11
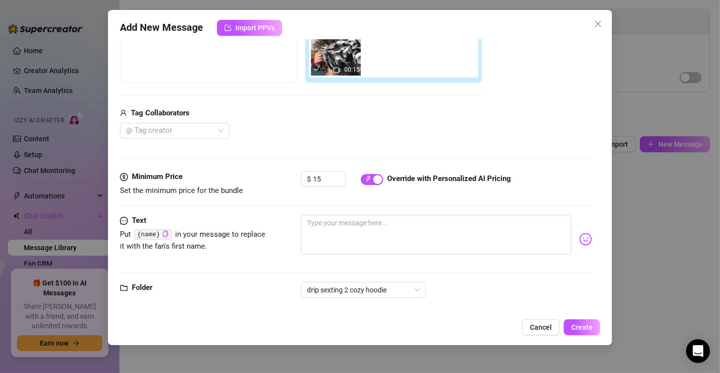
scroll to position [201, 0]
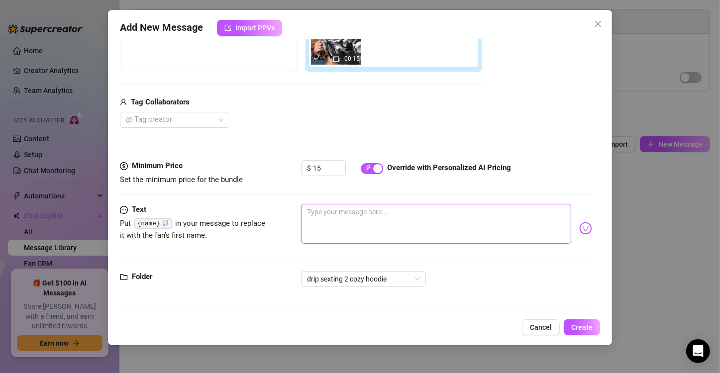
click at [346, 211] on textarea at bounding box center [436, 224] width 270 height 40
paste textarea "Mmm, couldn’t resist… had to show you these. Imagine your mouth wrapped around …"
type textarea "Mmm, couldn’t resist… had to show you these. Imagine your mouth wrapped around …"
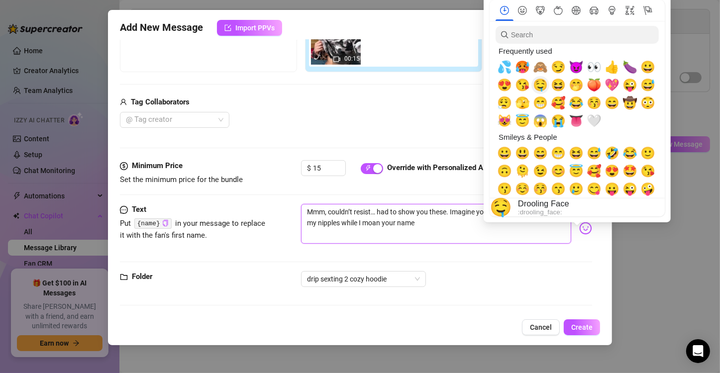
type textarea "Mmm, couldn’t resist… had to show you these. Imagine your mouth wrapped around …"
click at [541, 83] on span "🤤" at bounding box center [540, 85] width 15 height 14
type textarea "Mmm, couldn’t resist… had to show you these. Imagine your mouth wrapped around …"
click at [541, 83] on span "🤤" at bounding box center [540, 85] width 15 height 14
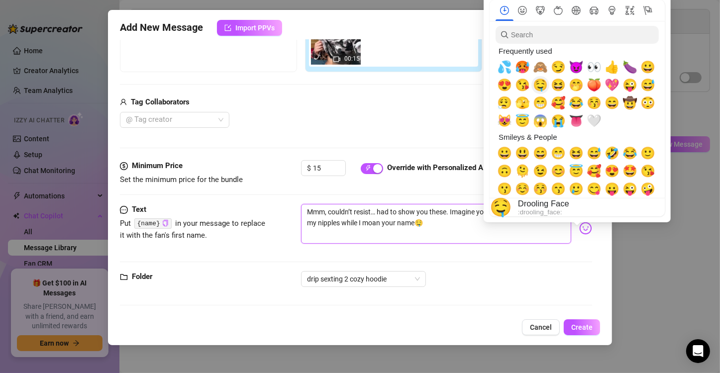
type textarea "Mmm, couldn’t resist… had to show you these. Imagine your mouth wrapped around …"
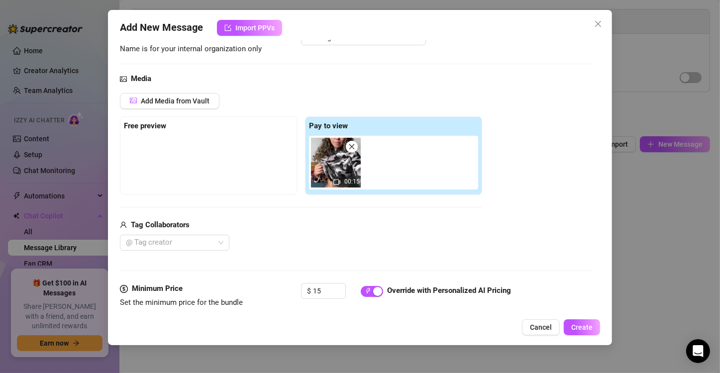
scroll to position [100, 0]
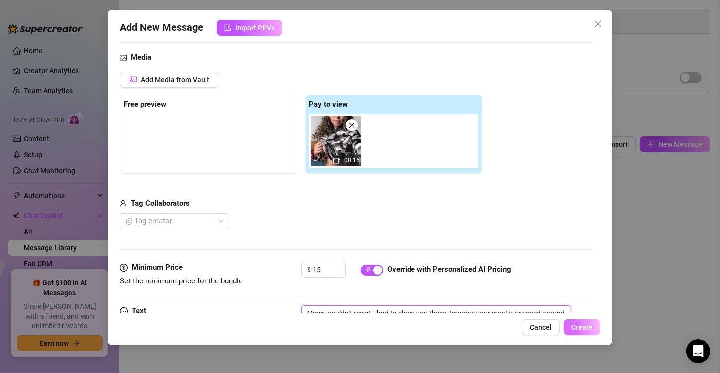
type textarea "Mmm, couldn’t resist… had to show you these. Imagine your mouth wrapped around …"
click at [595, 329] on button "Create" at bounding box center [582, 328] width 36 height 16
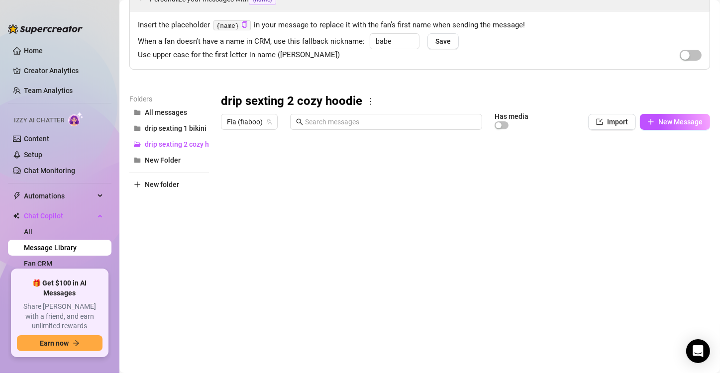
scroll to position [68, 0]
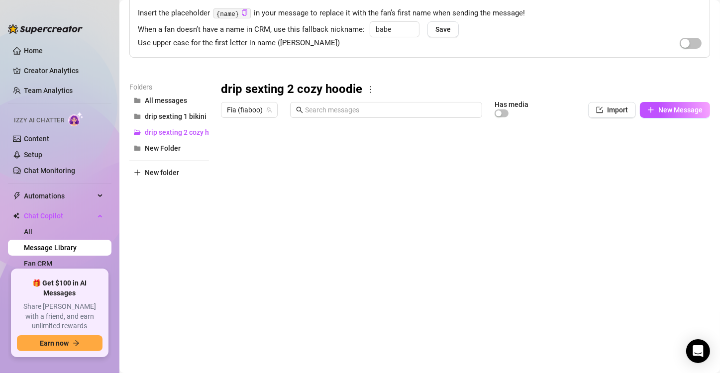
click at [664, 117] on div "Fia (fiaboo) Has media Import New Message" at bounding box center [465, 112] width 489 height 21
click at [667, 113] on span "New Message" at bounding box center [681, 110] width 44 height 8
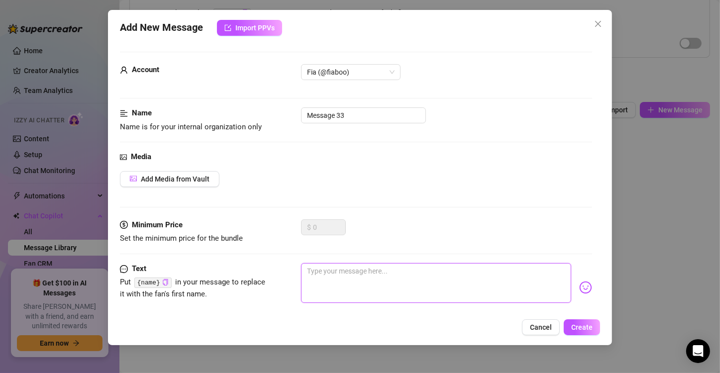
click at [343, 272] on textarea at bounding box center [436, 283] width 270 height 40
paste textarea "Ohhh I bet you’d suck them until I beg for more… wanna see what else you’re mak…"
type textarea "Ohhh I bet you’d suck them until I beg for more… wanna see what else you’re mak…"
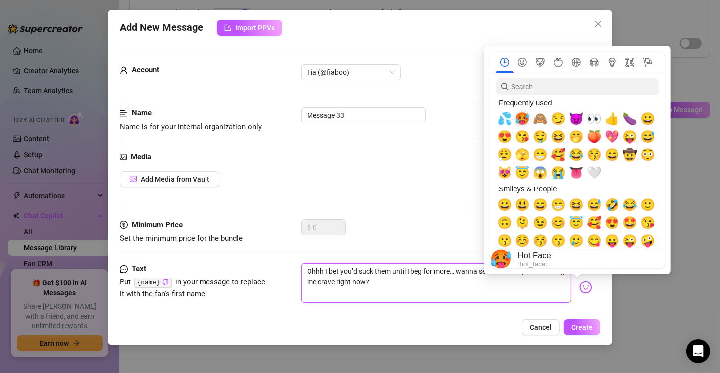
type textarea "Ohhh I bet you’d suck them until I beg for more… wanna see what else you’re mak…"
click at [544, 115] on span "🙈" at bounding box center [540, 119] width 15 height 14
type textarea "Ohhh I bet you’d suck them until I beg for more… wanna see what else you’re mak…"
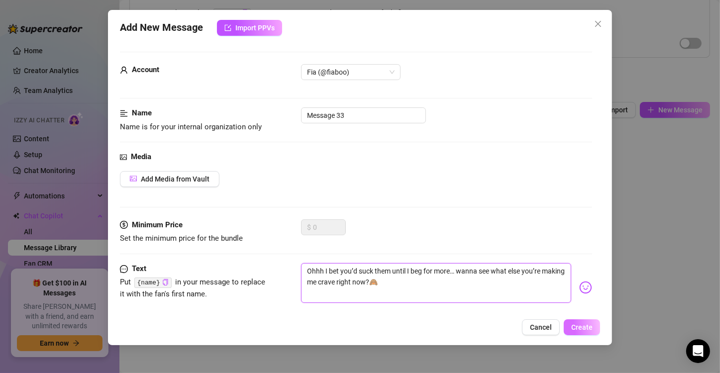
type textarea "Ohhh I bet you’d suck them until I beg for more… wanna see what else you’re mak…"
click at [597, 328] on button "Create" at bounding box center [582, 328] width 36 height 16
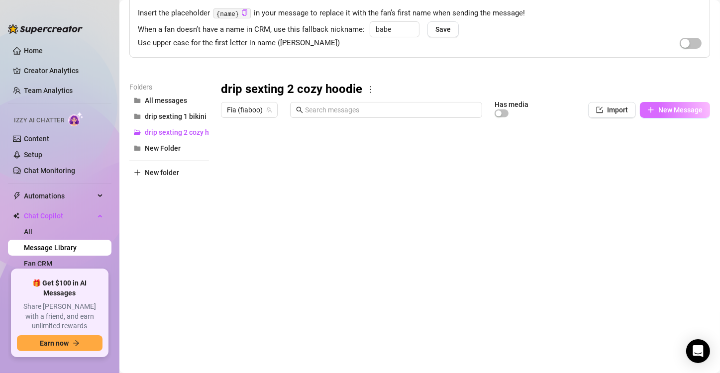
click at [659, 106] on span "New Message" at bounding box center [681, 110] width 44 height 8
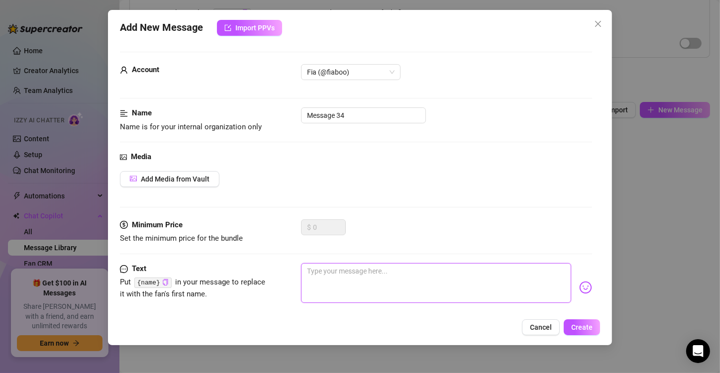
click at [314, 272] on textarea at bounding box center [436, 283] width 270 height 40
paste textarea "These panties are soaking… should I slide them down and let you stare at my pus…"
type textarea "These panties are soaking… should I slide them down and let you stare at my pus…"
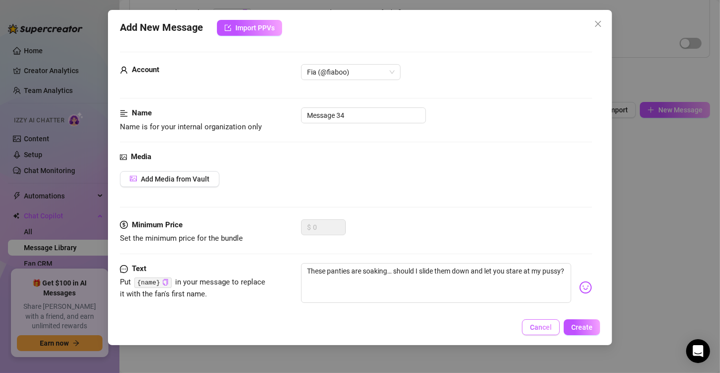
click at [532, 329] on span "Cancel" at bounding box center [541, 328] width 22 height 8
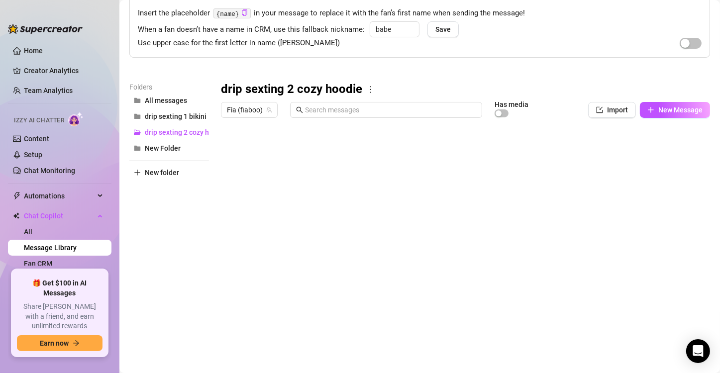
click at [264, 251] on div at bounding box center [461, 233] width 481 height 222
click at [277, 211] on div at bounding box center [461, 233] width 481 height 222
click at [277, 211] on textarea "Message 31" at bounding box center [266, 206] width 61 height 9
type textarea "Message 4"
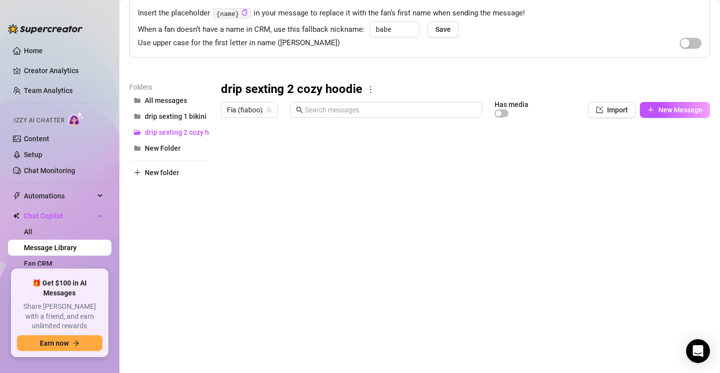
click at [259, 229] on div at bounding box center [461, 233] width 481 height 222
click at [269, 227] on div at bounding box center [461, 233] width 481 height 222
click at [269, 227] on textarea "Message 32" at bounding box center [266, 226] width 61 height 9
click at [274, 229] on textarea "Message 32" at bounding box center [266, 226] width 61 height 9
click at [276, 229] on textarea "Message 32" at bounding box center [266, 226] width 61 height 9
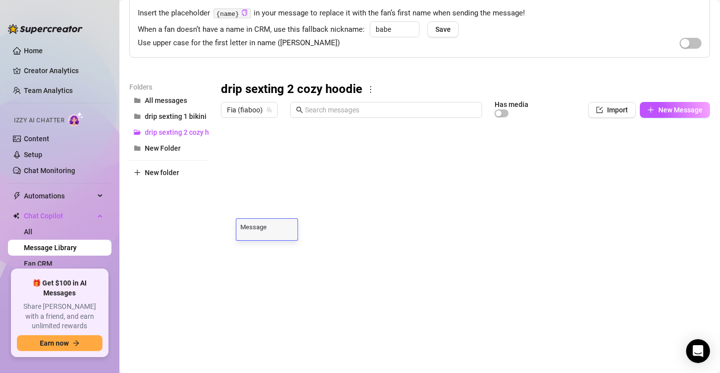
type textarea "Message 5"
click at [274, 249] on div at bounding box center [461, 233] width 481 height 222
click at [274, 249] on textarea "Message 33" at bounding box center [266, 246] width 61 height 9
type textarea "Message 6"
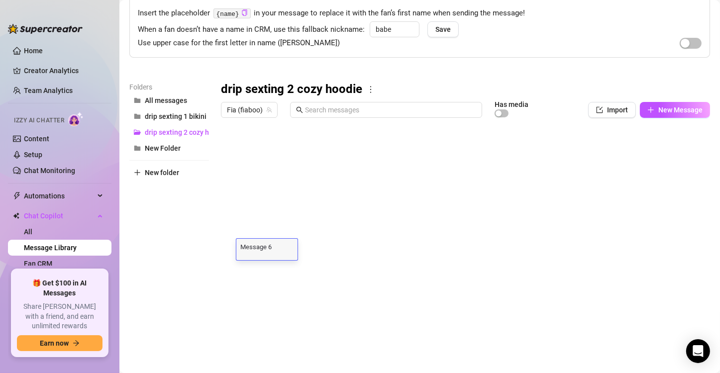
click at [346, 259] on div at bounding box center [461, 233] width 481 height 222
click at [648, 107] on icon "plus" at bounding box center [651, 110] width 7 height 7
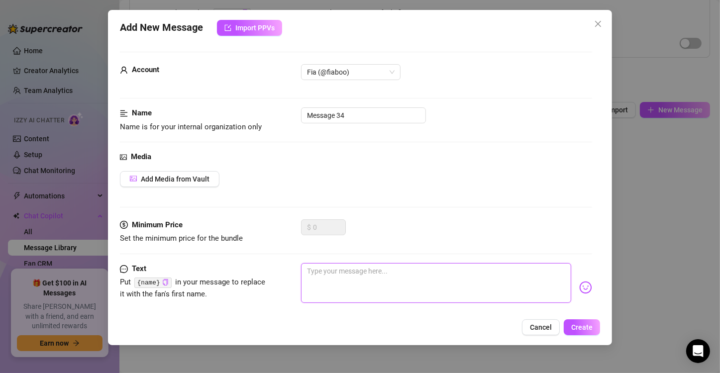
click at [402, 285] on textarea at bounding box center [436, 283] width 270 height 40
paste textarea "These panties are soaking… should I slide them down and let you stare at my pus…"
type textarea "These panties are soaking… should I slide them down and let you stare at my pus…"
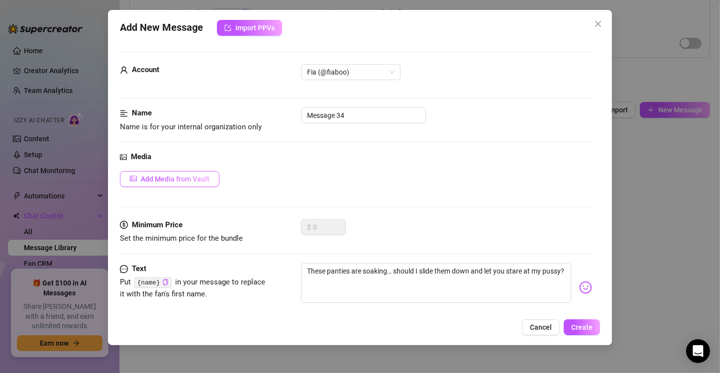
click at [152, 180] on span "Add Media from Vault" at bounding box center [175, 179] width 69 height 8
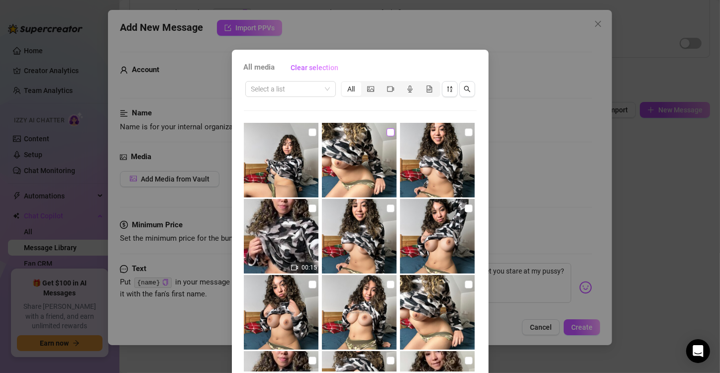
click at [387, 129] on input "checkbox" at bounding box center [391, 132] width 8 height 8
checkbox input "true"
click at [309, 131] on input "checkbox" at bounding box center [313, 132] width 8 height 8
checkbox input "true"
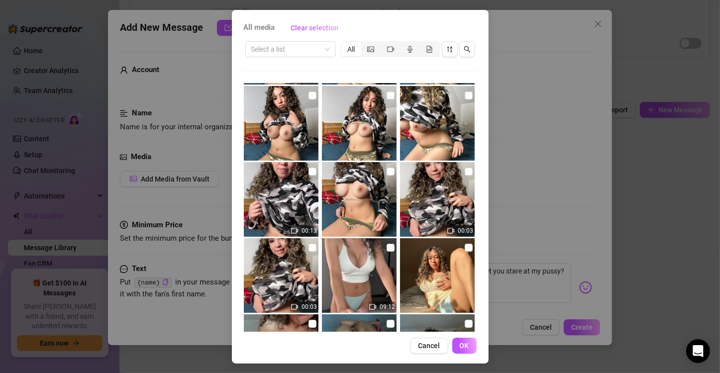
scroll to position [42, 0]
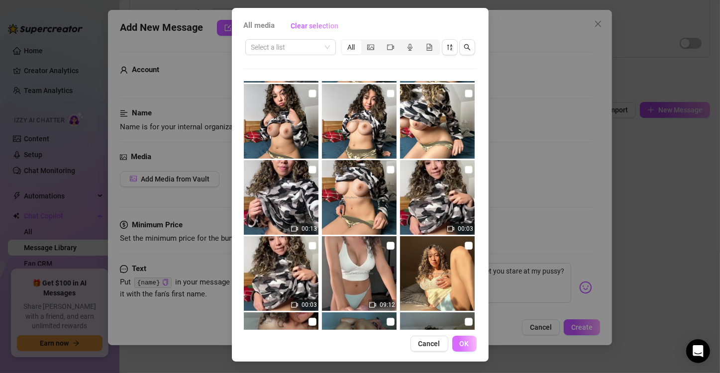
click at [460, 338] on button "OK" at bounding box center [464, 344] width 24 height 16
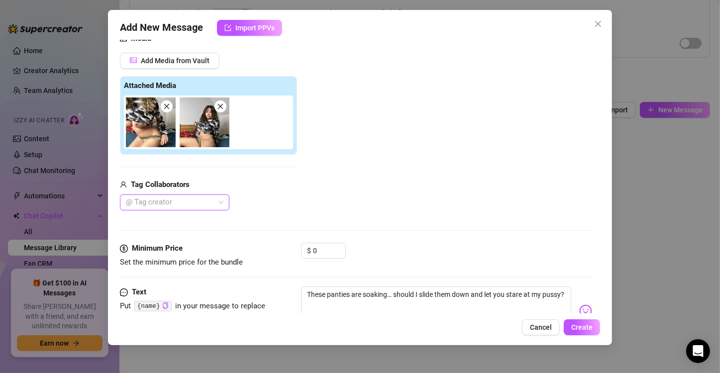
scroll to position [155, 0]
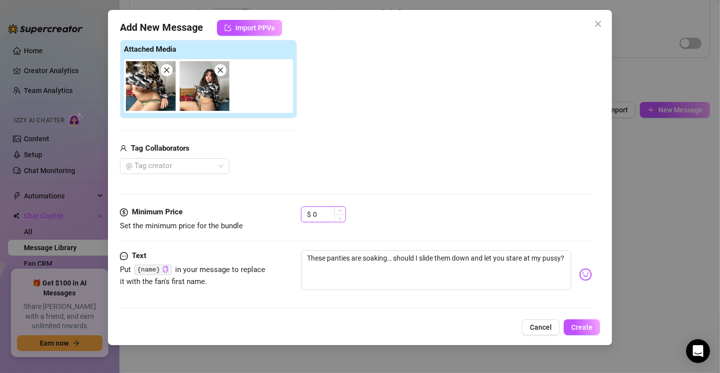
click at [321, 213] on input "0" at bounding box center [329, 214] width 32 height 15
drag, startPoint x: 477, startPoint y: 25, endPoint x: 425, endPoint y: 46, distance: 56.1
click at [425, 46] on div "Add New Message Import PPVs Account Fia (@fiaboo) Name Name is for your interna…" at bounding box center [360, 177] width 504 height 335
click at [408, 151] on div "Add Media from Vault Attached Media Tag Collaborators @ Tag creator" at bounding box center [356, 95] width 472 height 158
click at [320, 222] on div "$ 0" at bounding box center [323, 219] width 45 height 25
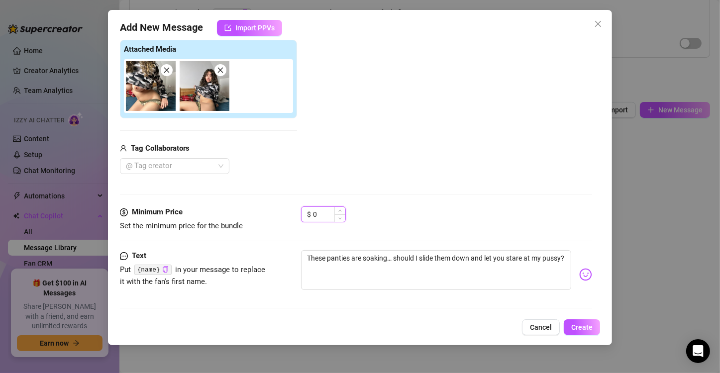
click at [320, 219] on input "0" at bounding box center [329, 214] width 32 height 15
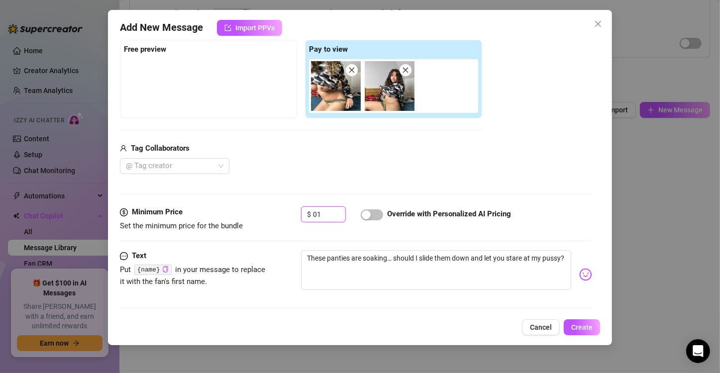
type input "0"
type input "11"
click at [379, 216] on span "button" at bounding box center [372, 215] width 22 height 11
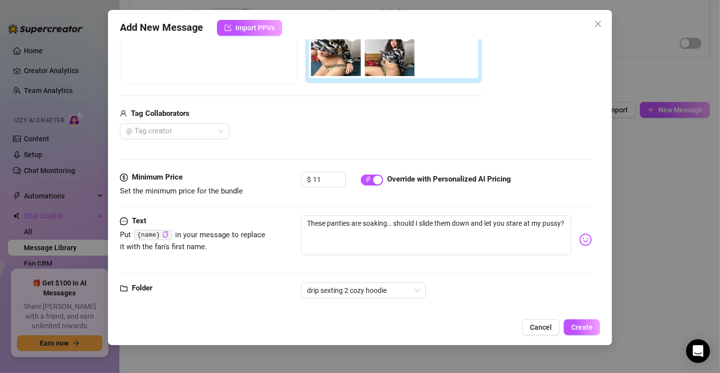
scroll to position [201, 0]
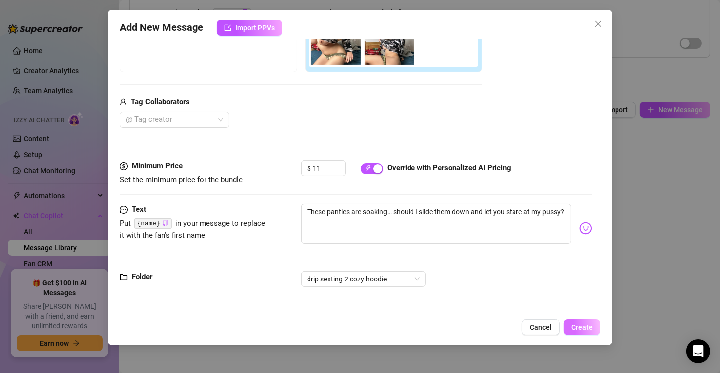
click at [574, 332] on button "Create" at bounding box center [582, 328] width 36 height 16
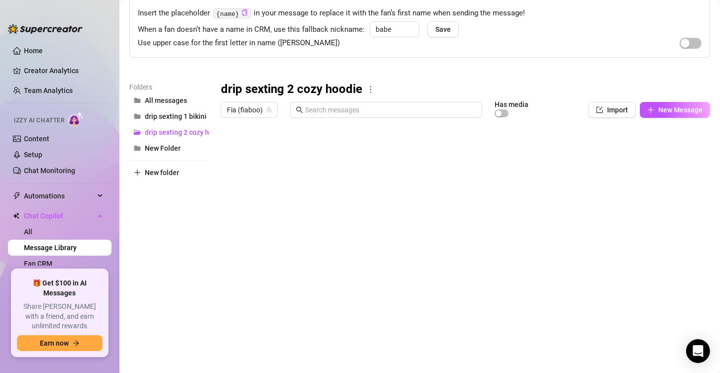
click at [284, 267] on div at bounding box center [461, 233] width 481 height 222
click at [277, 269] on div at bounding box center [461, 233] width 481 height 222
click at [278, 270] on textarea "Message 34" at bounding box center [266, 266] width 61 height 9
click at [279, 270] on textarea "Message 34" at bounding box center [266, 266] width 61 height 9
type textarea "Message 7"
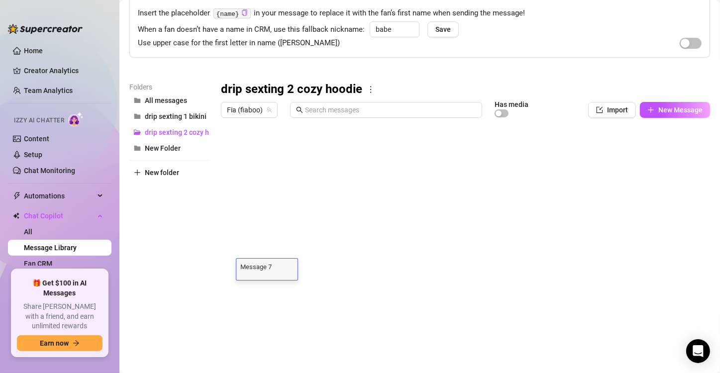
click at [318, 300] on div at bounding box center [461, 233] width 481 height 222
click at [601, 189] on div at bounding box center [461, 233] width 481 height 222
type textarea "9.80"
click at [603, 223] on div at bounding box center [461, 233] width 481 height 222
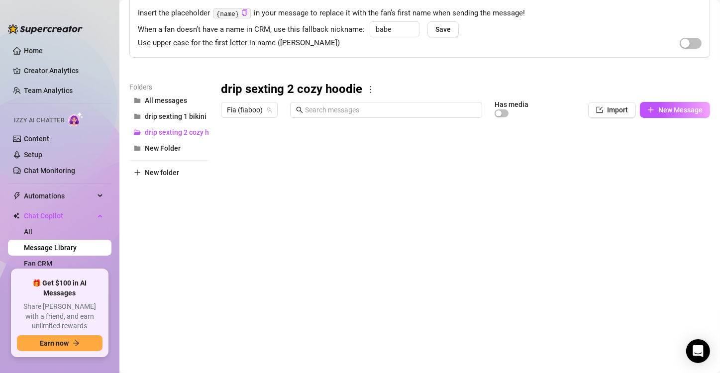
click at [603, 227] on div at bounding box center [461, 233] width 481 height 222
click at [603, 227] on textarea "15" at bounding box center [600, 229] width 23 height 9
type textarea "15.2"
click at [605, 227] on textarea "15.2" at bounding box center [600, 229] width 23 height 9
click at [601, 271] on div at bounding box center [461, 233] width 481 height 222
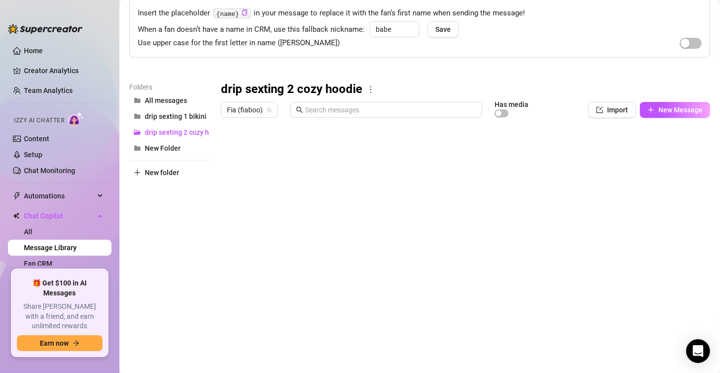
click at [599, 265] on div at bounding box center [461, 233] width 481 height 222
type textarea "10.8"
click at [609, 269] on textarea "10.8" at bounding box center [600, 269] width 23 height 9
click at [601, 281] on div at bounding box center [461, 233] width 481 height 222
click at [328, 147] on div at bounding box center [461, 233] width 481 height 222
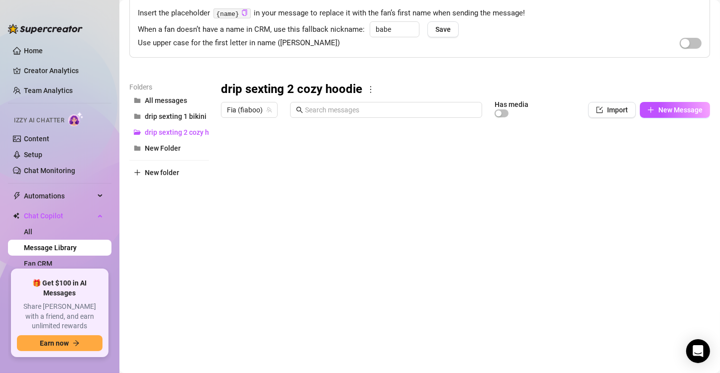
click at [473, 154] on div at bounding box center [461, 233] width 481 height 222
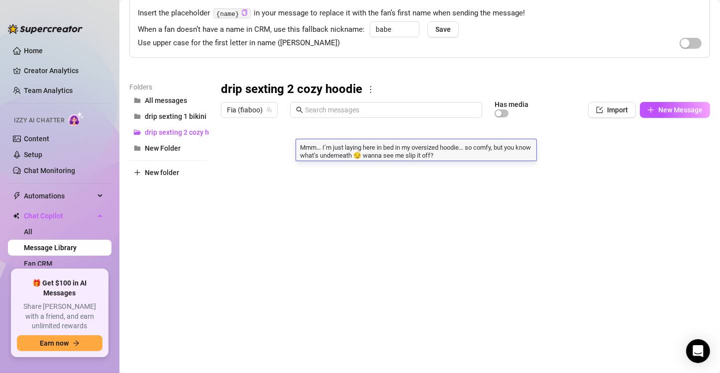
click at [473, 154] on textarea "Mmm… I’m just laying here in bed in my oversized hoodie… so comfy, but you know…" at bounding box center [416, 150] width 240 height 17
click at [469, 154] on textarea "Mmm… I’m just laying here in bed in my oversized hoodie… so comfy, but you know…" at bounding box center [416, 150] width 240 height 17
click at [445, 154] on textarea "Mmm… I’m just laying here in bed in my oversized hoodie… so comfy, but you know…" at bounding box center [416, 150] width 240 height 17
drag, startPoint x: 459, startPoint y: 154, endPoint x: 300, endPoint y: 147, distance: 159.4
click at [300, 147] on textarea "Mmm… I’m just laying here in bed in my oversized hoodie… so comfy, but you know…" at bounding box center [416, 150] width 240 height 17
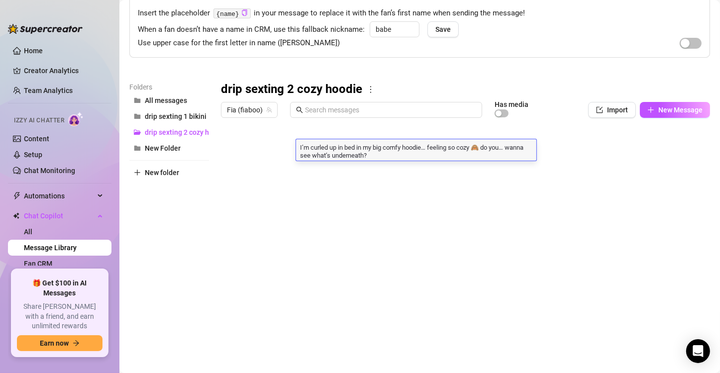
click at [372, 167] on div at bounding box center [461, 233] width 481 height 222
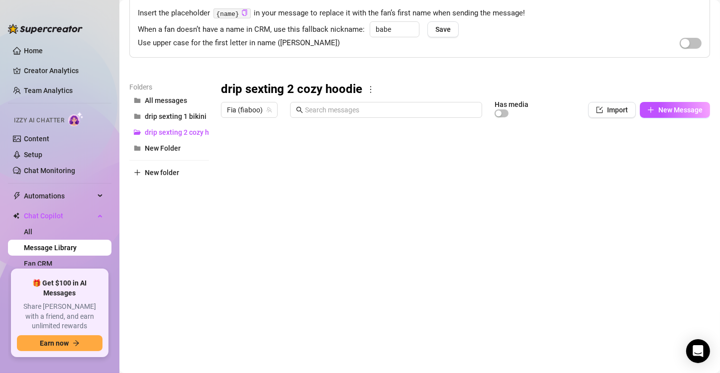
click at [360, 174] on div at bounding box center [461, 233] width 481 height 222
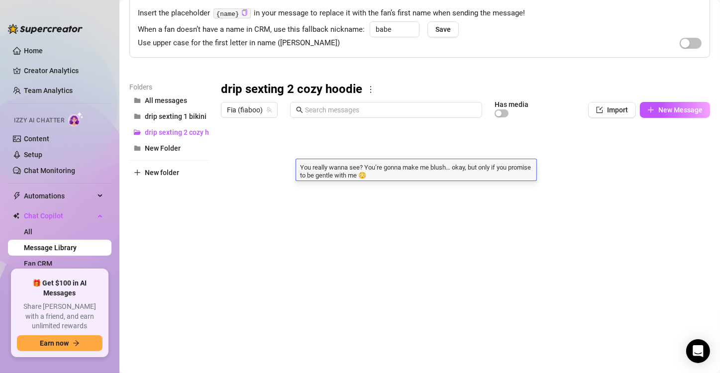
click at [399, 173] on textarea "You really wanna see? You’re gonna make me blush… okay, but only if you promise…" at bounding box center [416, 170] width 240 height 17
click at [402, 197] on div at bounding box center [461, 233] width 481 height 222
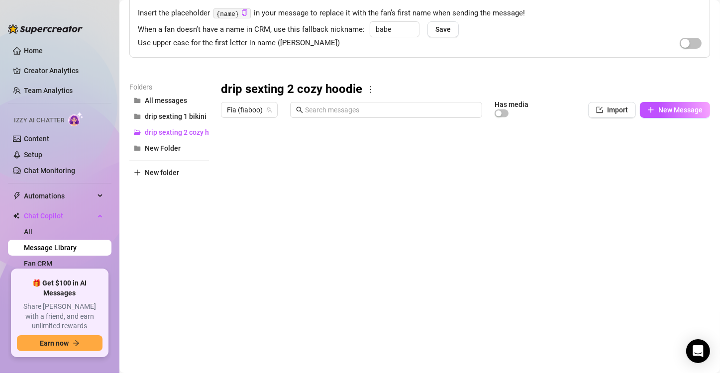
click at [405, 194] on div at bounding box center [461, 233] width 481 height 222
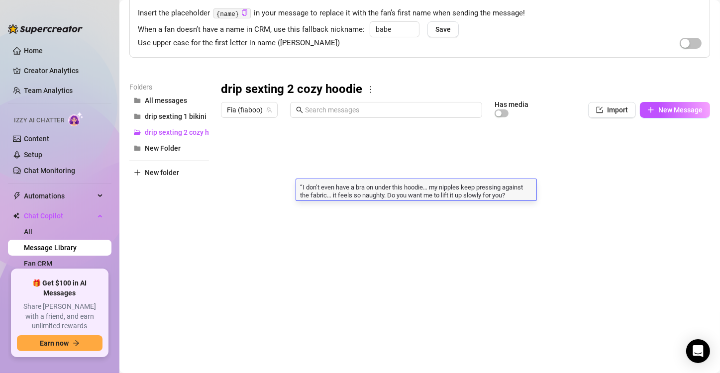
click at [302, 188] on textarea "“I don’t even have a bra on under this hoodie… my nipples keep pressing against…" at bounding box center [416, 190] width 240 height 17
type textarea "I don’t even have a bra on under this hoodie… my nipples keep pressing against …"
click at [326, 206] on div at bounding box center [461, 233] width 481 height 222
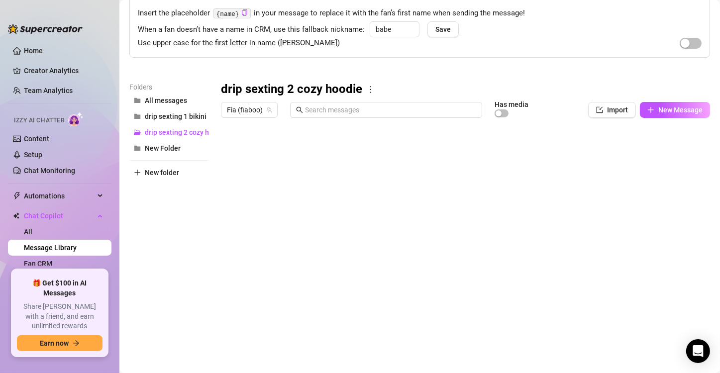
click at [442, 211] on div at bounding box center [461, 233] width 481 height 222
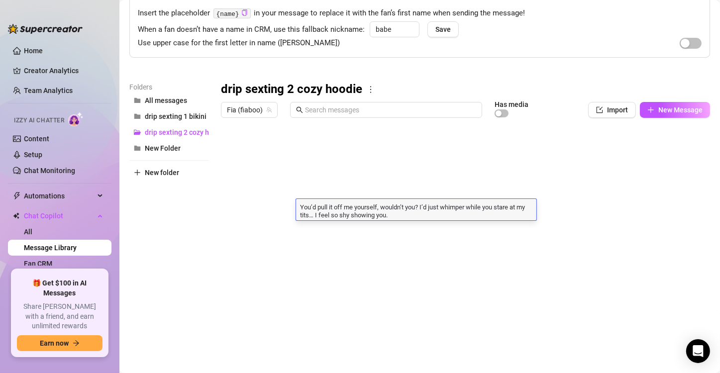
click at [454, 219] on textarea "You’d pull it off me yourself, wouldn’t you? I’d just whimper while you stare a…" at bounding box center [416, 210] width 240 height 17
click at [452, 232] on div at bounding box center [461, 233] width 481 height 222
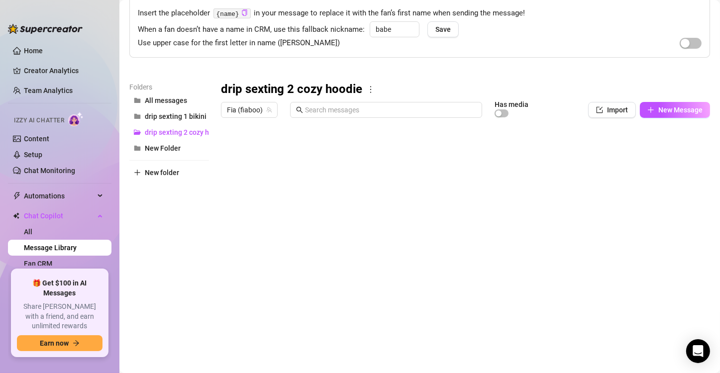
click at [393, 228] on div at bounding box center [461, 233] width 481 height 222
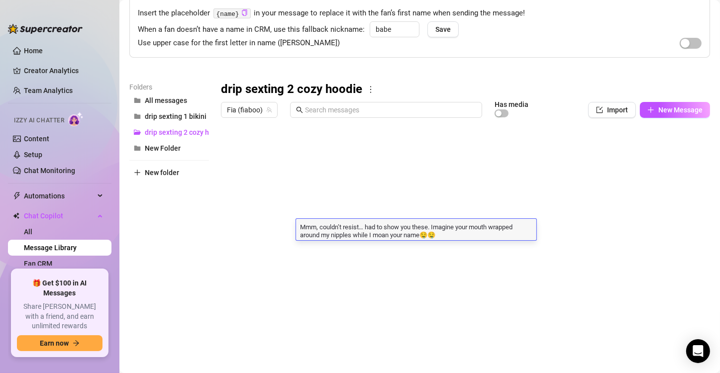
drag, startPoint x: 426, startPoint y: 231, endPoint x: 421, endPoint y: 233, distance: 5.4
click at [420, 233] on textarea "Mmm, couldn’t resist… had to show you these. Imagine your mouth wrapped around …" at bounding box center [416, 230] width 240 height 17
click at [422, 234] on textarea "Mmm, couldn’t resist… had to show you these. Imagine your mouth wrapped around …" at bounding box center [416, 230] width 240 height 17
drag, startPoint x: 422, startPoint y: 234, endPoint x: 295, endPoint y: 228, distance: 127.0
click at [295, 228] on div "Title Text Media $ AI Pricing Accounts message 1 I’m curled up in bed in my big…" at bounding box center [465, 233] width 489 height 222
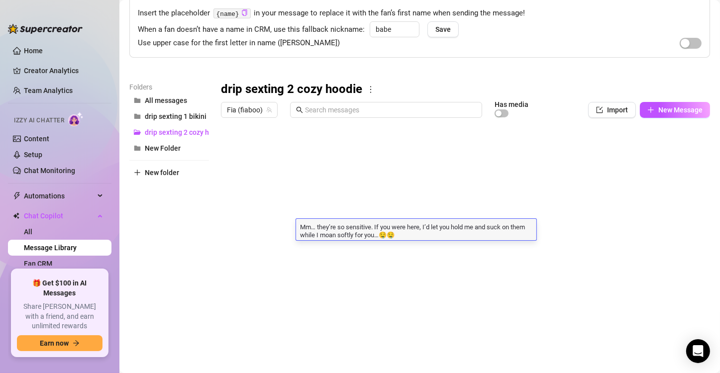
click at [404, 233] on textarea "Mm… they’re so sensitive. If you were here, I’d let you hold me and suck on the…" at bounding box center [416, 230] width 240 height 17
click at [412, 246] on div at bounding box center [461, 233] width 481 height 222
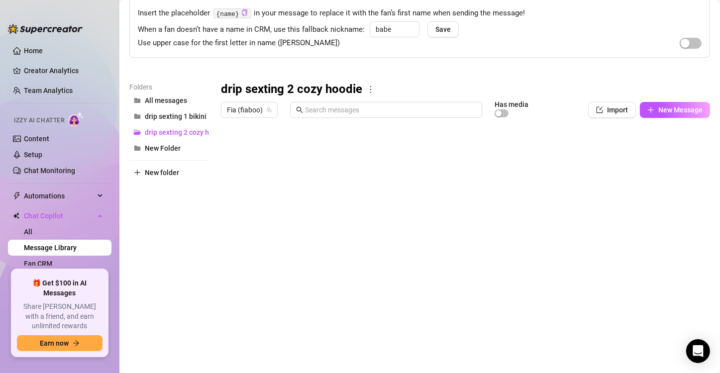
click at [380, 254] on div at bounding box center [461, 233] width 481 height 222
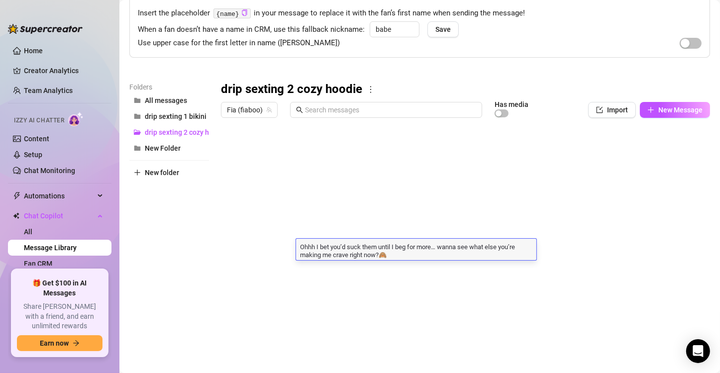
click at [381, 252] on textarea "Ohhh I bet you’d suck them until I beg for more… wanna see what else you’re mak…" at bounding box center [416, 250] width 240 height 17
drag, startPoint x: 381, startPoint y: 252, endPoint x: 299, endPoint y: 243, distance: 82.1
click at [299, 243] on textarea "Ohhh I bet you’d suck them until I beg for more… wanna see what else you’re mak…" at bounding box center [416, 250] width 240 height 17
click at [357, 257] on div "Mmm… I’d be such a good girl for you. Do you… want to see more of me?🙈 Mmm… I’d…" at bounding box center [416, 249] width 240 height 21
click at [371, 271] on div at bounding box center [461, 233] width 481 height 222
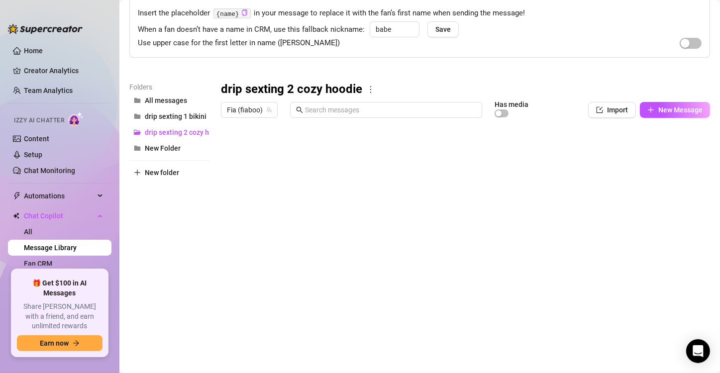
click at [332, 272] on div at bounding box center [461, 233] width 481 height 222
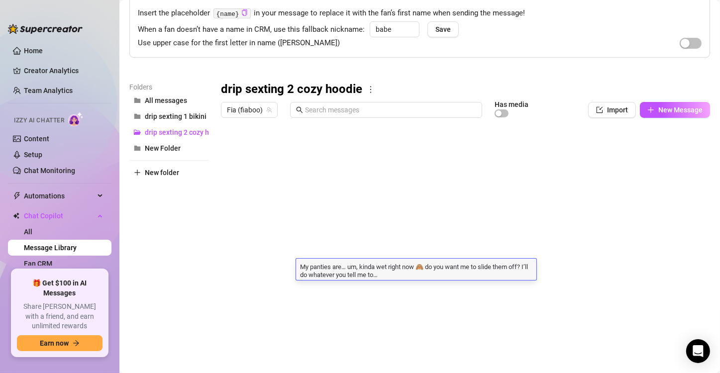
click at [362, 295] on div at bounding box center [461, 233] width 481 height 222
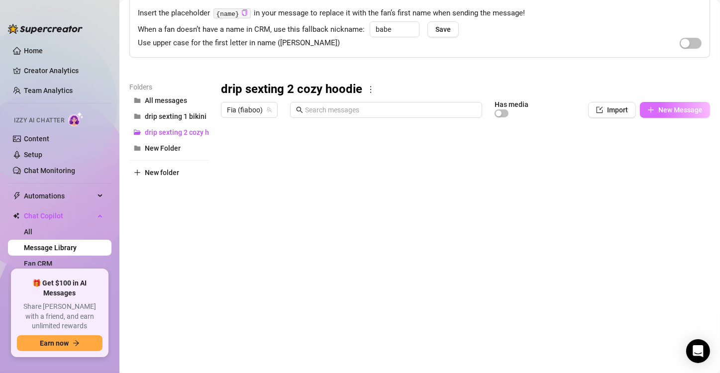
click at [659, 108] on span "New Message" at bounding box center [681, 110] width 44 height 8
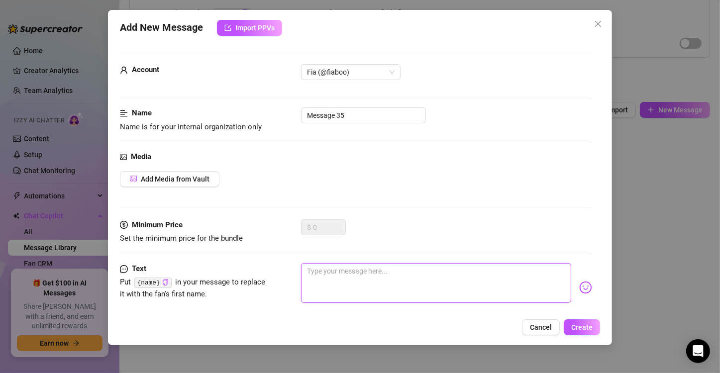
click at [351, 278] on textarea at bounding box center [436, 283] width 270 height 40
paste textarea "O-okay… I’ll be a good girl and do what you say. Just promise you’ll like what …"
type textarea "O-okay… I’ll be a good girl and do what you say. Just promise you’ll like what …"
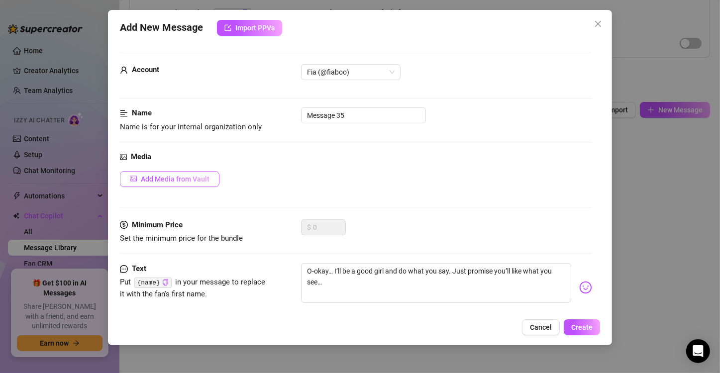
click at [178, 177] on span "Add Media from Vault" at bounding box center [175, 179] width 69 height 8
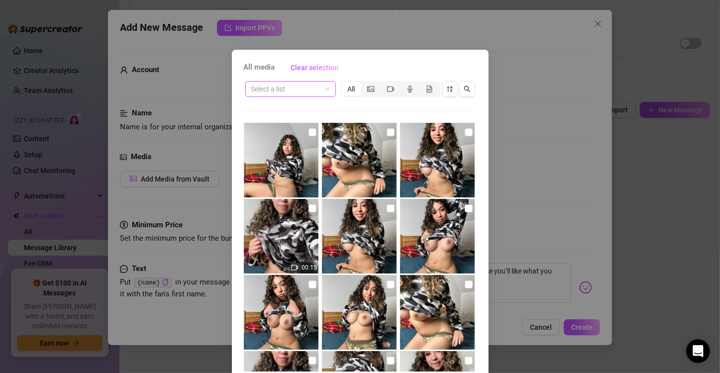
click at [299, 93] on input "search" at bounding box center [286, 89] width 70 height 15
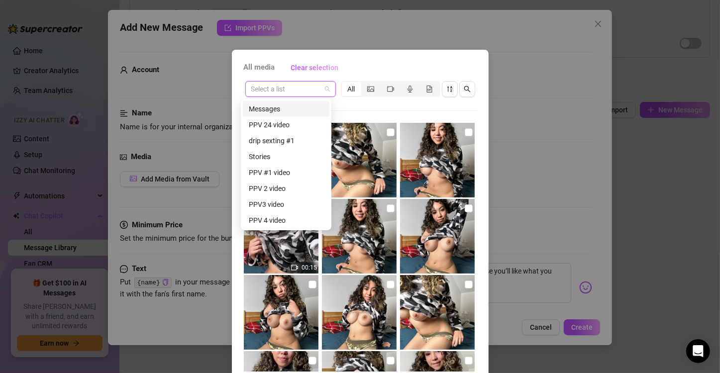
click at [294, 107] on div "Messages" at bounding box center [286, 109] width 75 height 11
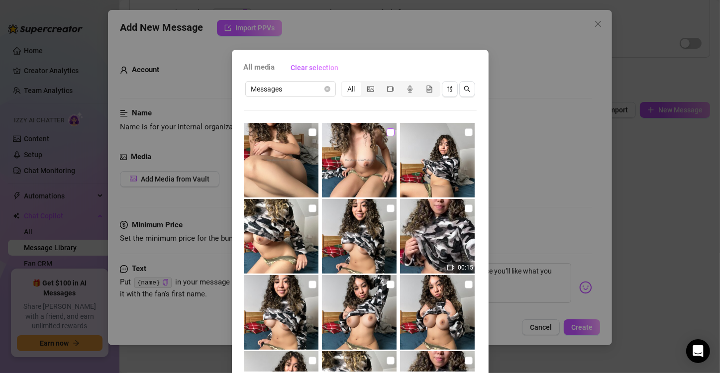
drag, startPoint x: 385, startPoint y: 129, endPoint x: 380, endPoint y: 130, distance: 5.0
click at [387, 130] on input "checkbox" at bounding box center [391, 132] width 8 height 8
checkbox input "true"
click at [309, 131] on input "checkbox" at bounding box center [313, 132] width 8 height 8
checkbox input "true"
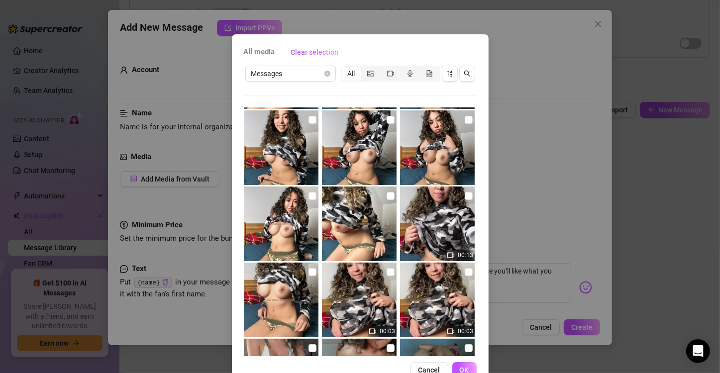
scroll to position [42, 0]
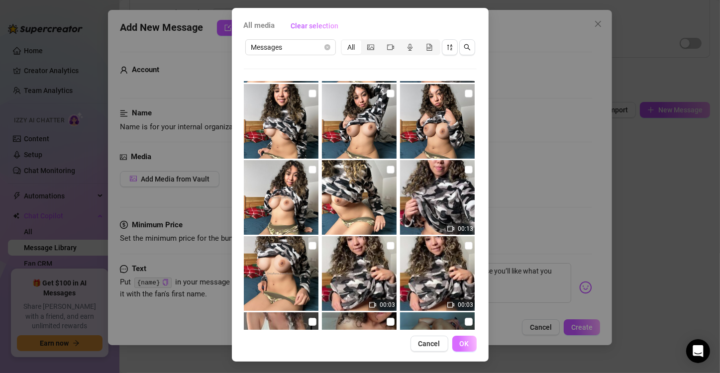
click at [463, 346] on span "OK" at bounding box center [464, 344] width 9 height 8
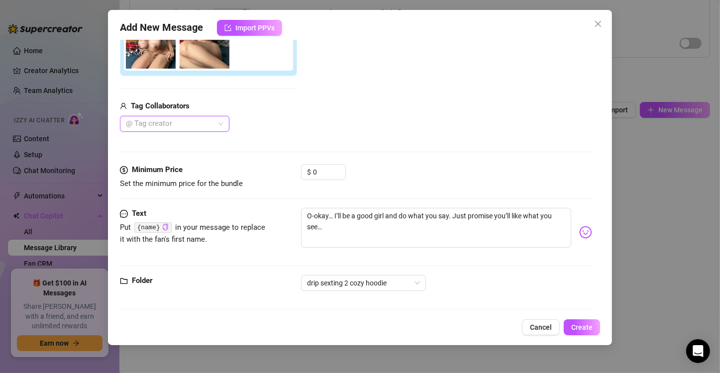
scroll to position [201, 0]
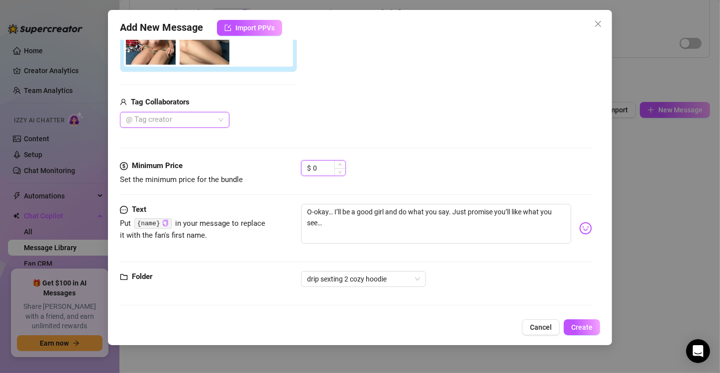
click at [324, 171] on input "0" at bounding box center [329, 168] width 32 height 15
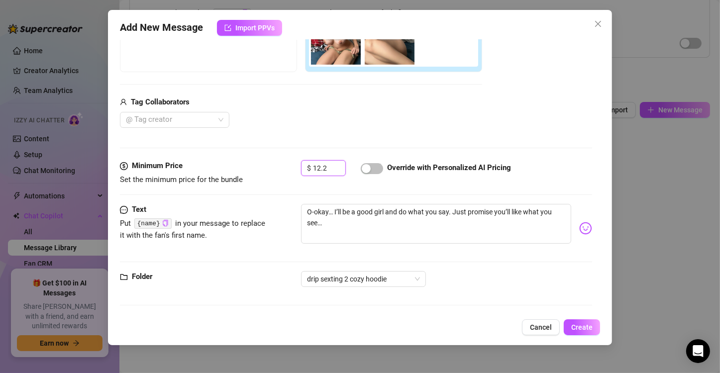
type input "12.2"
drag, startPoint x: 389, startPoint y: 167, endPoint x: 383, endPoint y: 179, distance: 13.4
click at [389, 170] on strong "Override with Personalized AI Pricing" at bounding box center [449, 167] width 124 height 9
click at [375, 173] on div at bounding box center [372, 168] width 22 height 16
click at [375, 172] on span "button" at bounding box center [372, 168] width 22 height 11
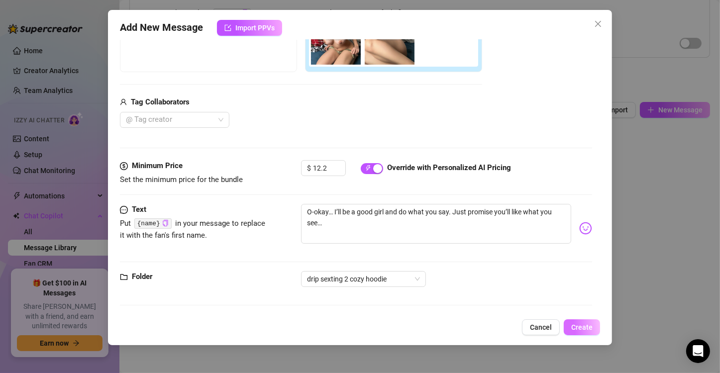
click at [587, 329] on span "Create" at bounding box center [581, 328] width 21 height 8
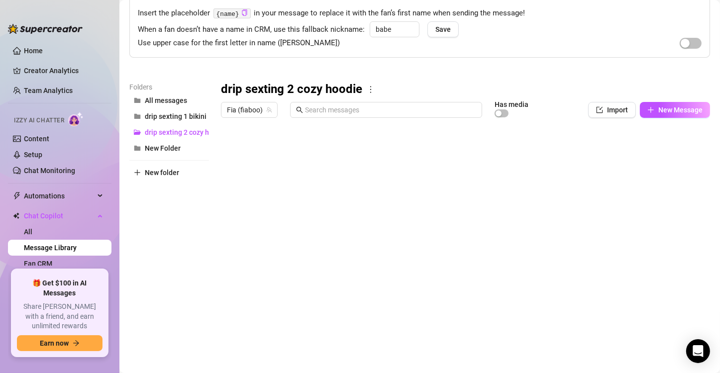
click at [266, 296] on div at bounding box center [461, 233] width 481 height 222
click at [278, 290] on div at bounding box center [461, 233] width 481 height 222
click at [278, 290] on textarea "Message 35" at bounding box center [266, 286] width 61 height 9
type textarea "Message 8"
click at [303, 312] on div at bounding box center [461, 233] width 481 height 222
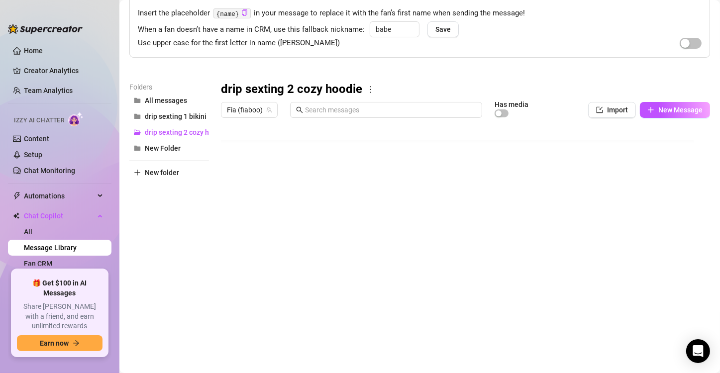
scroll to position [8, 0]
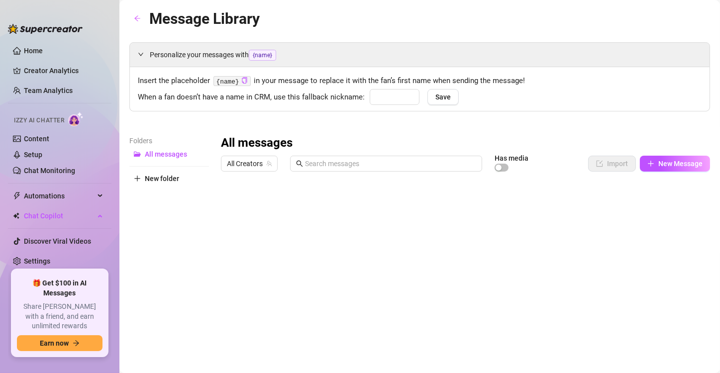
type input "babe"
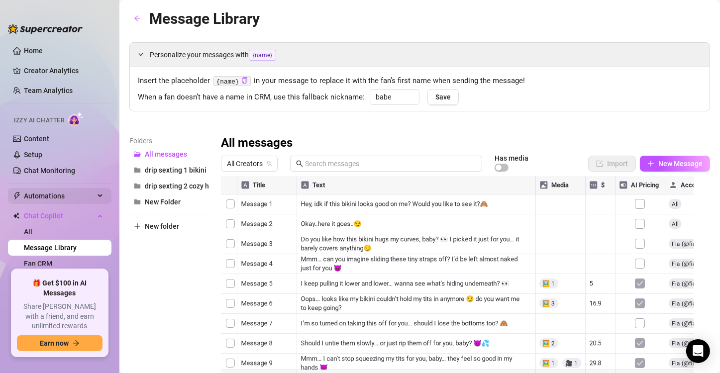
click at [65, 198] on span "Automations" at bounding box center [59, 196] width 71 height 16
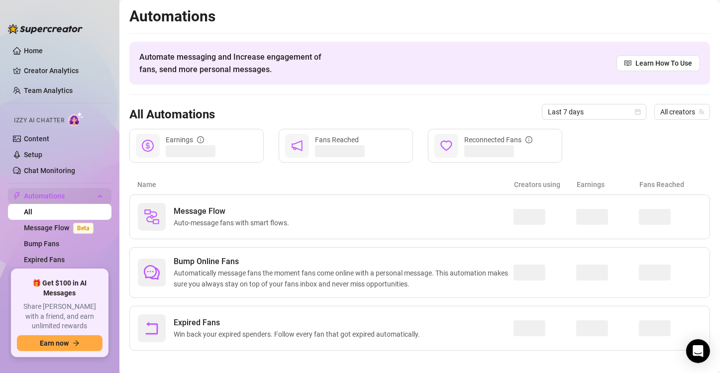
click at [65, 198] on span "Automations" at bounding box center [59, 196] width 71 height 16
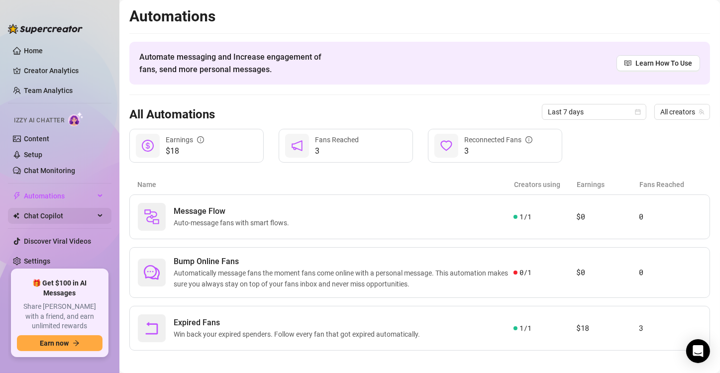
click at [89, 216] on span "Chat Copilot" at bounding box center [59, 216] width 71 height 16
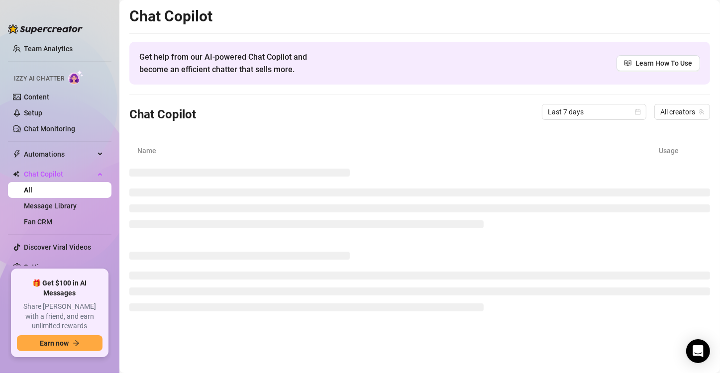
scroll to position [45, 0]
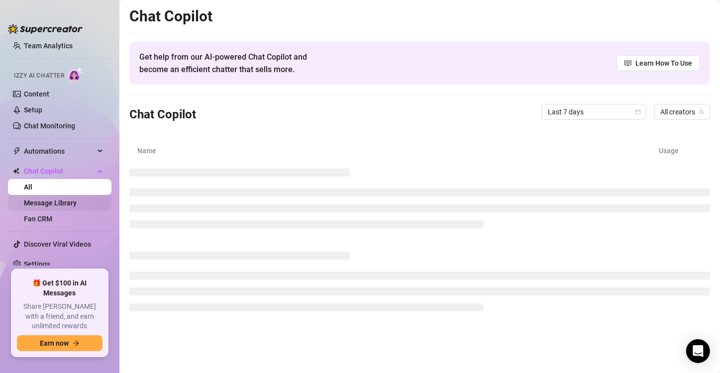
click at [70, 207] on link "Message Library" at bounding box center [50, 203] width 53 height 8
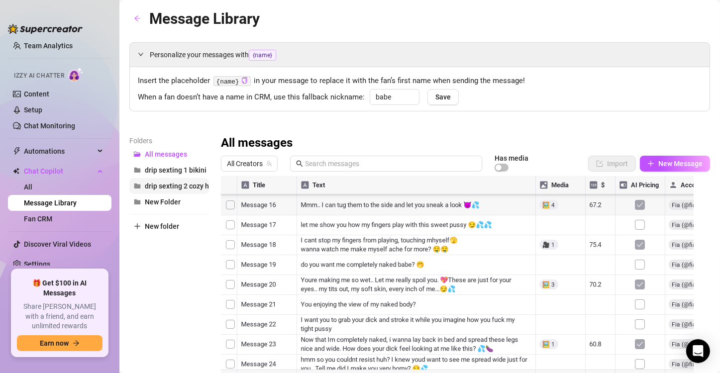
click at [171, 185] on span "drip sexting 2 cozy hoodie" at bounding box center [186, 186] width 82 height 8
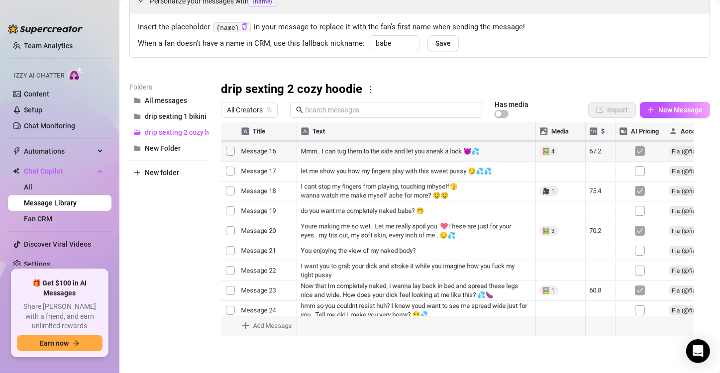
scroll to position [54, 0]
click at [569, 274] on div at bounding box center [461, 233] width 481 height 222
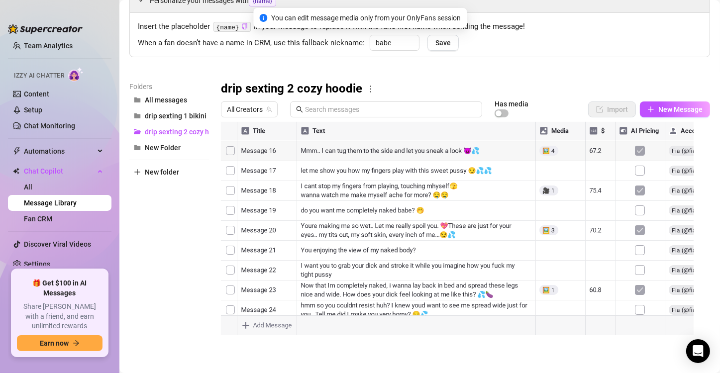
click at [569, 274] on div at bounding box center [461, 233] width 481 height 222
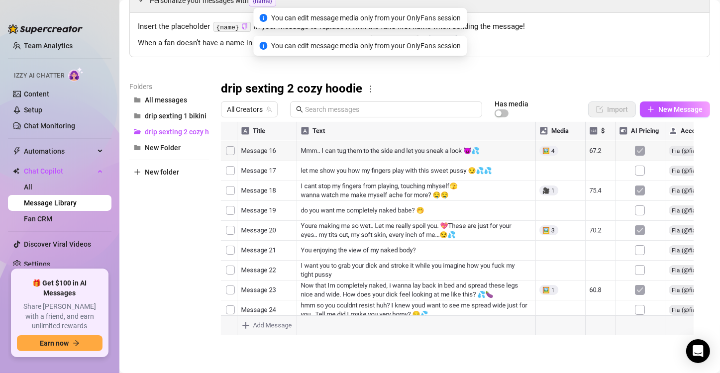
click at [226, 281] on div at bounding box center [461, 233] width 481 height 222
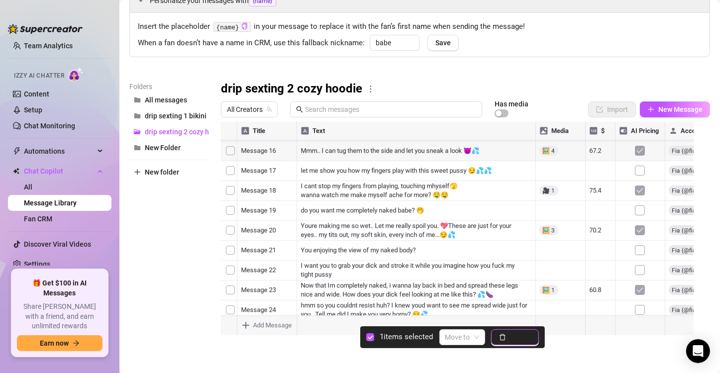
click at [519, 340] on span "Delete" at bounding box center [520, 337] width 21 height 8
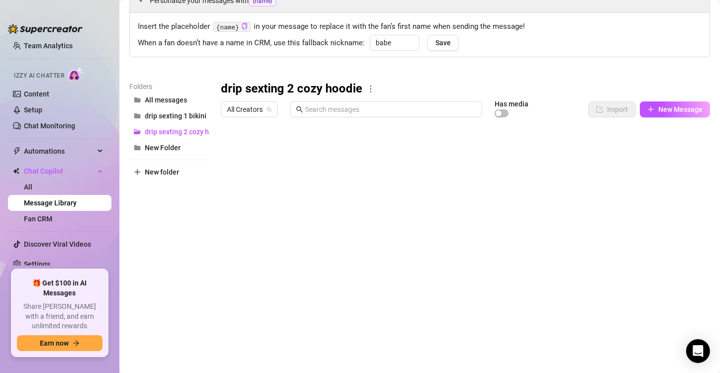
scroll to position [0, 0]
click at [687, 114] on button "New Message" at bounding box center [675, 110] width 70 height 16
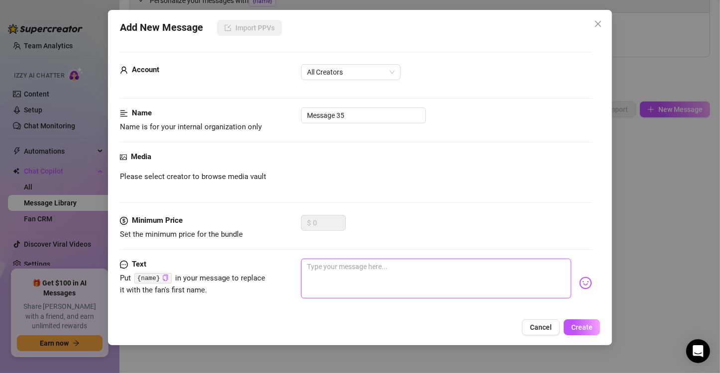
click at [403, 277] on textarea at bounding box center [436, 279] width 270 height 40
type textarea "O-okay… I’ll be a good girl and do what you say. Just promise you’ll like what …"
click at [398, 287] on textarea "O-okay… I’ll be a good girl and do what you say. Just promise you’ll like what …" at bounding box center [436, 279] width 270 height 40
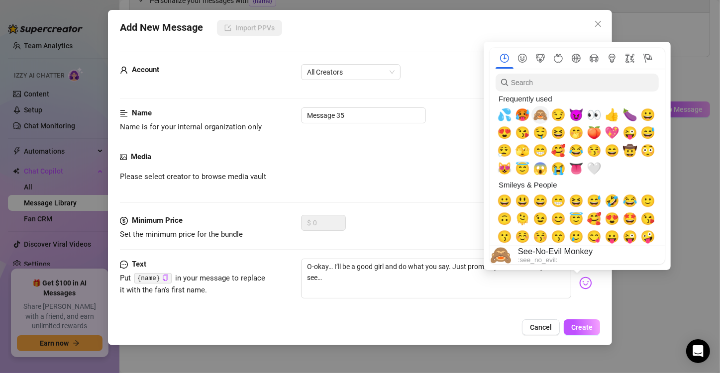
click at [540, 116] on span "🙈" at bounding box center [540, 115] width 15 height 14
type textarea "O-okay… I’ll be a good girl and do what you say. Just promise you’ll like what …"
click at [510, 112] on span "💦" at bounding box center [504, 115] width 15 height 14
type textarea "O-okay… I’ll be a good girl and do what you say. Just promise you’ll like what …"
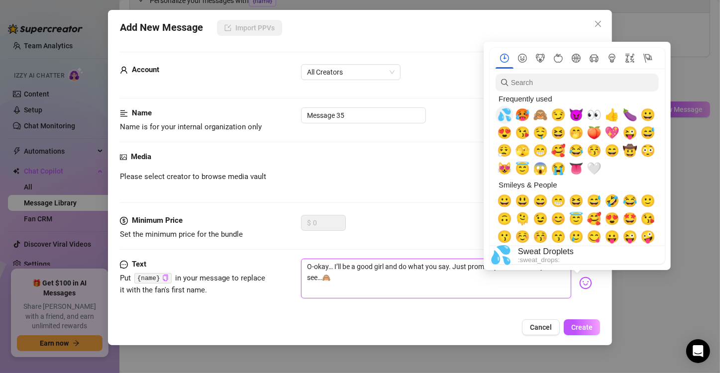
type textarea "O-okay… I’ll be a good girl and do what you say. Just promise you’ll like what …"
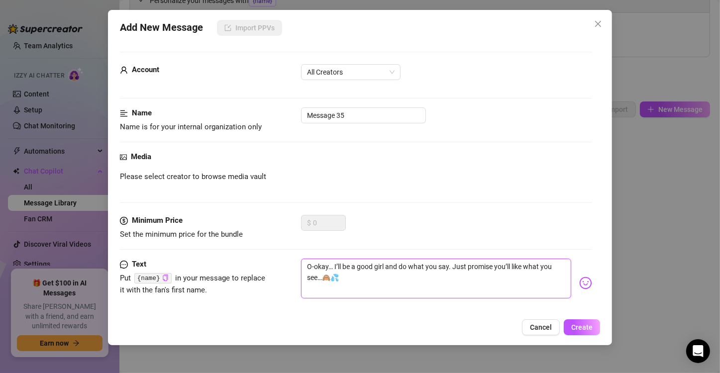
type textarea "O-okay… I’ll be a good girl and do what you say. Just promise you’ll like what …"
click at [239, 181] on span "Please select creator to browse media vault" at bounding box center [193, 177] width 146 height 12
click at [240, 178] on span "Please select creator to browse media vault" at bounding box center [193, 177] width 146 height 12
click at [359, 77] on span "All Creators" at bounding box center [351, 72] width 88 height 15
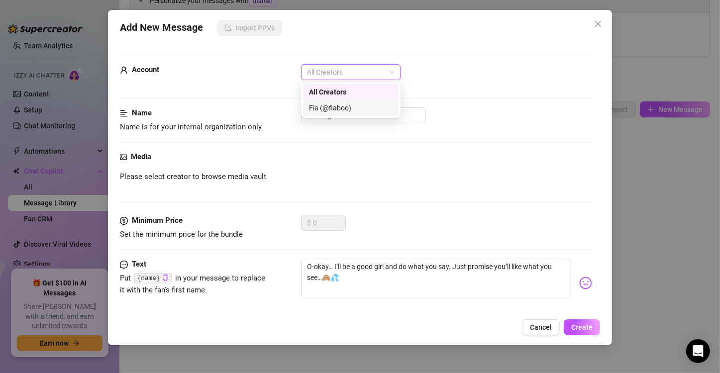
click at [353, 108] on div "Fia (@fiaboo)" at bounding box center [351, 108] width 84 height 11
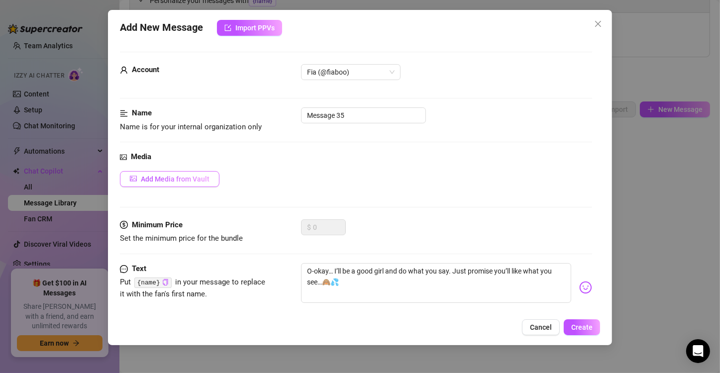
click at [188, 176] on span "Add Media from Vault" at bounding box center [175, 179] width 69 height 8
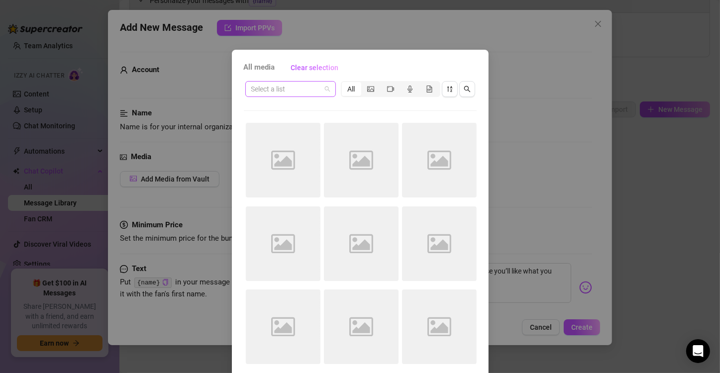
click at [280, 86] on input "search" at bounding box center [286, 89] width 70 height 15
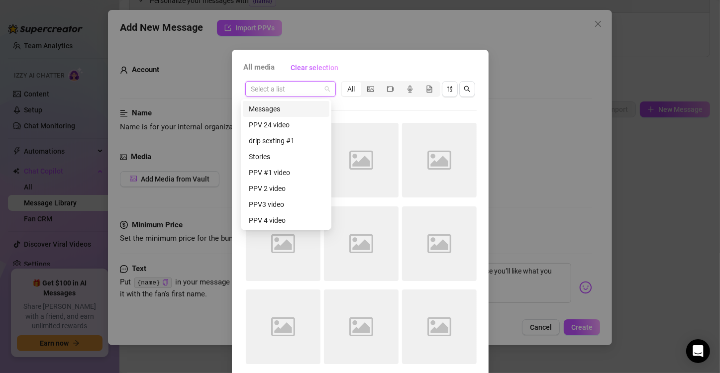
click at [284, 111] on div "Messages" at bounding box center [286, 109] width 75 height 11
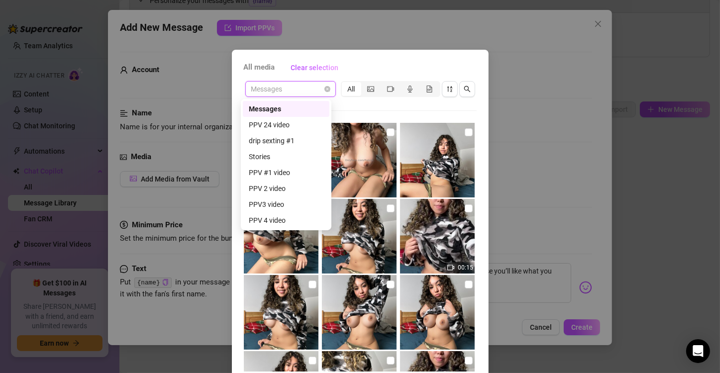
click at [270, 94] on span "Messages" at bounding box center [290, 89] width 79 height 15
click at [266, 112] on div "Messages" at bounding box center [286, 109] width 75 height 11
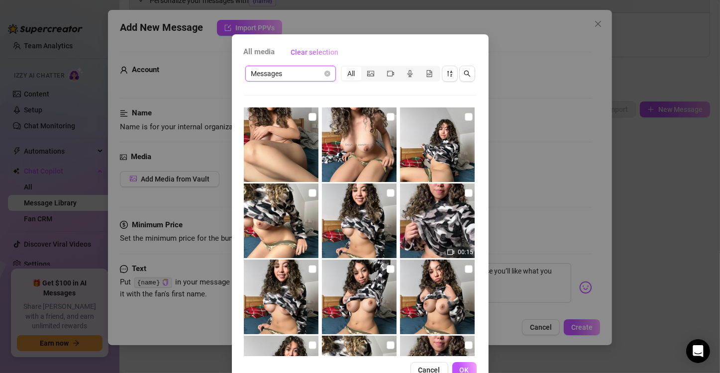
scroll to position [42, 0]
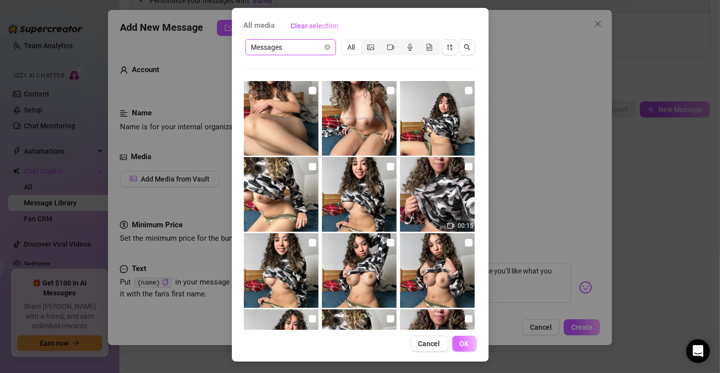
click at [460, 340] on span "OK" at bounding box center [464, 344] width 9 height 8
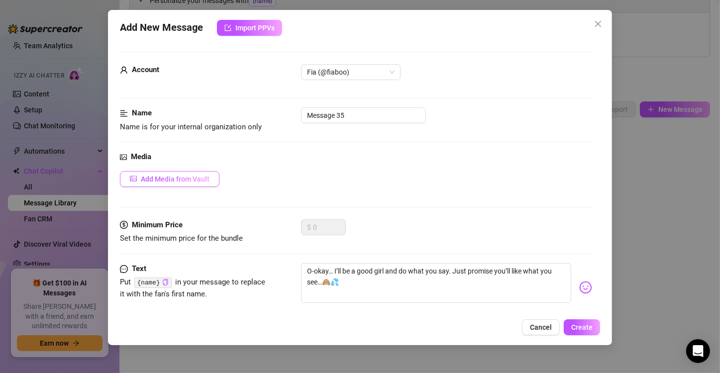
click at [213, 181] on button "Add Media from Vault" at bounding box center [170, 179] width 100 height 16
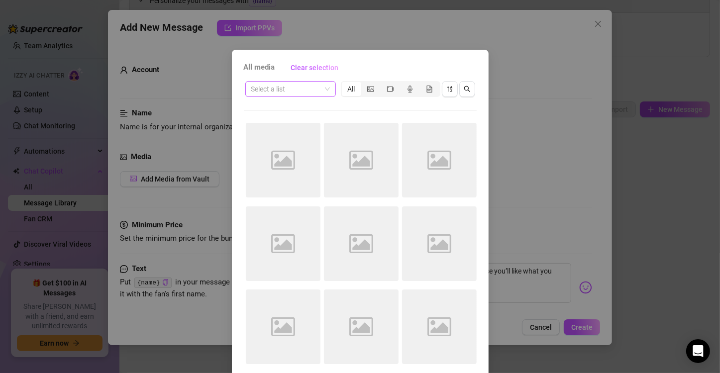
click at [320, 87] on span at bounding box center [290, 89] width 79 height 15
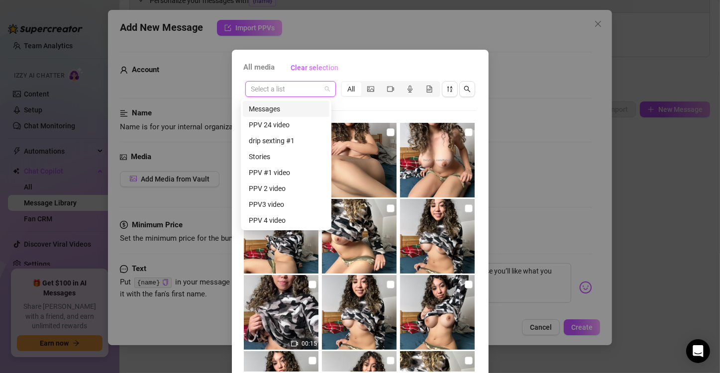
click at [303, 108] on div "Messages" at bounding box center [286, 109] width 75 height 11
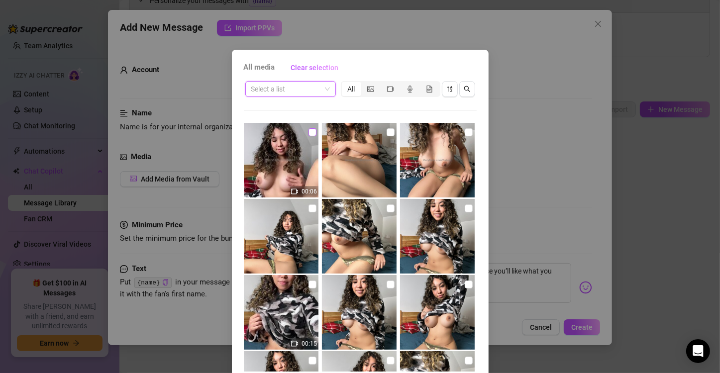
click at [309, 133] on input "checkbox" at bounding box center [313, 132] width 8 height 8
checkbox input "true"
click at [387, 130] on input "checkbox" at bounding box center [391, 132] width 8 height 8
checkbox input "true"
click at [465, 133] on input "checkbox" at bounding box center [469, 132] width 8 height 8
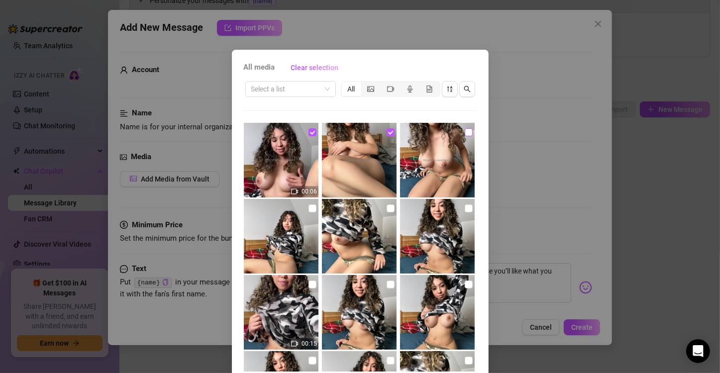
checkbox input "true"
click at [387, 130] on input "checkbox" at bounding box center [391, 132] width 8 height 8
checkbox input "false"
click at [465, 133] on input "checkbox" at bounding box center [469, 132] width 8 height 8
checkbox input "false"
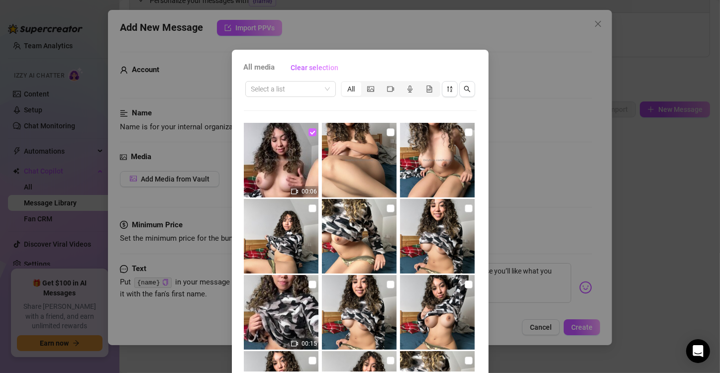
click at [309, 132] on input "checkbox" at bounding box center [313, 132] width 8 height 8
checkbox input "false"
click at [465, 133] on input "checkbox" at bounding box center [469, 132] width 8 height 8
checkbox input "true"
click at [387, 132] on input "checkbox" at bounding box center [391, 132] width 8 height 8
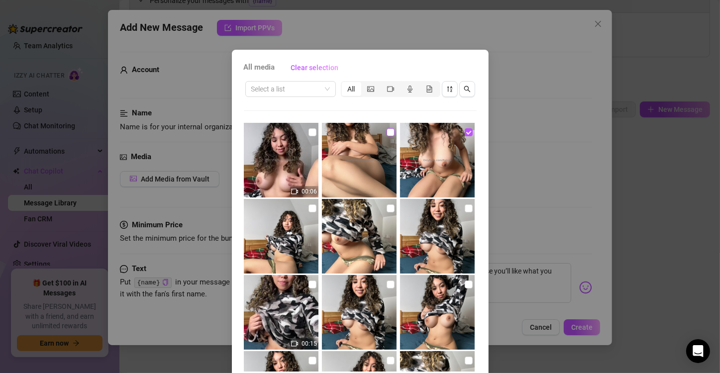
checkbox input "true"
click at [309, 130] on input "checkbox" at bounding box center [313, 132] width 8 height 8
checkbox input "true"
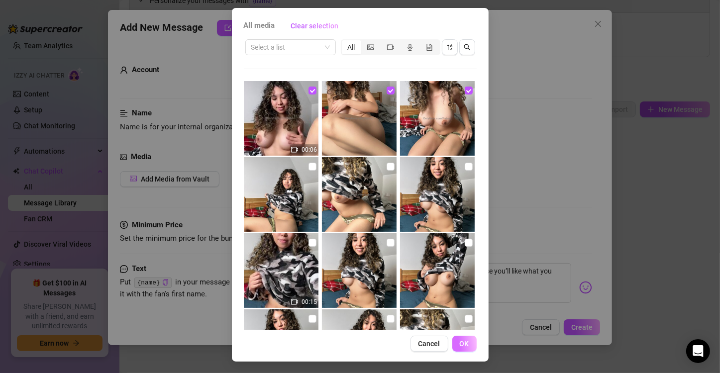
click at [463, 336] on button "OK" at bounding box center [464, 344] width 24 height 16
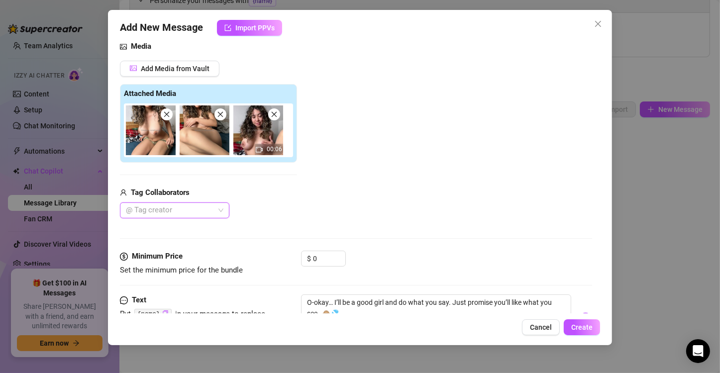
scroll to position [155, 0]
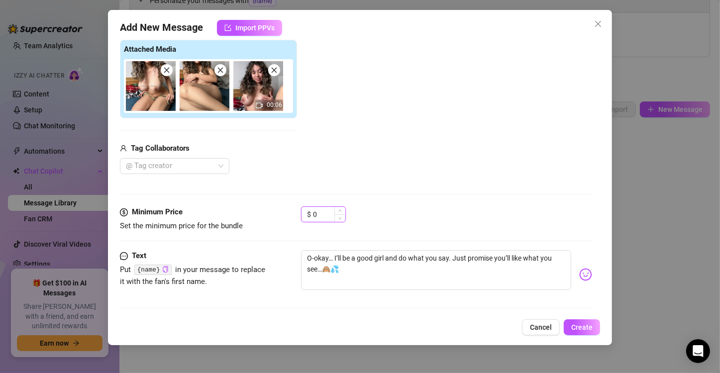
click at [323, 211] on input "0" at bounding box center [329, 214] width 32 height 15
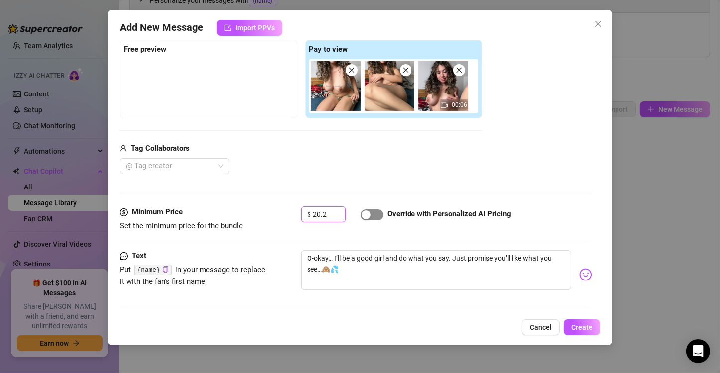
type input "20.2"
click at [371, 217] on button "button" at bounding box center [372, 215] width 22 height 11
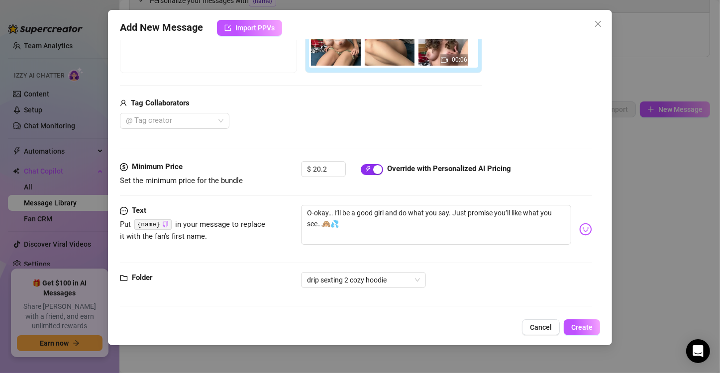
scroll to position [201, 0]
click at [592, 327] on span "Create" at bounding box center [581, 328] width 21 height 8
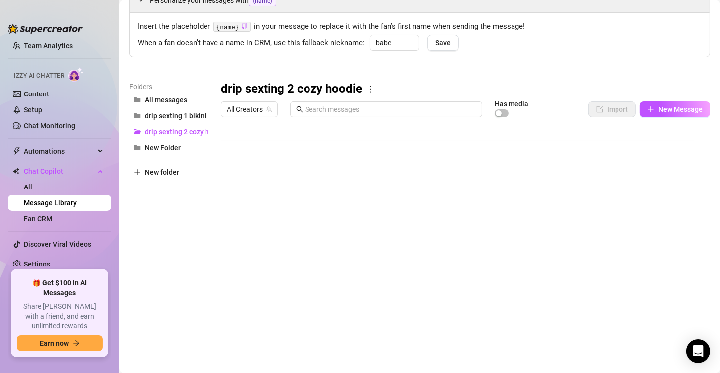
scroll to position [0, 0]
